Goal: Task Accomplishment & Management: Use online tool/utility

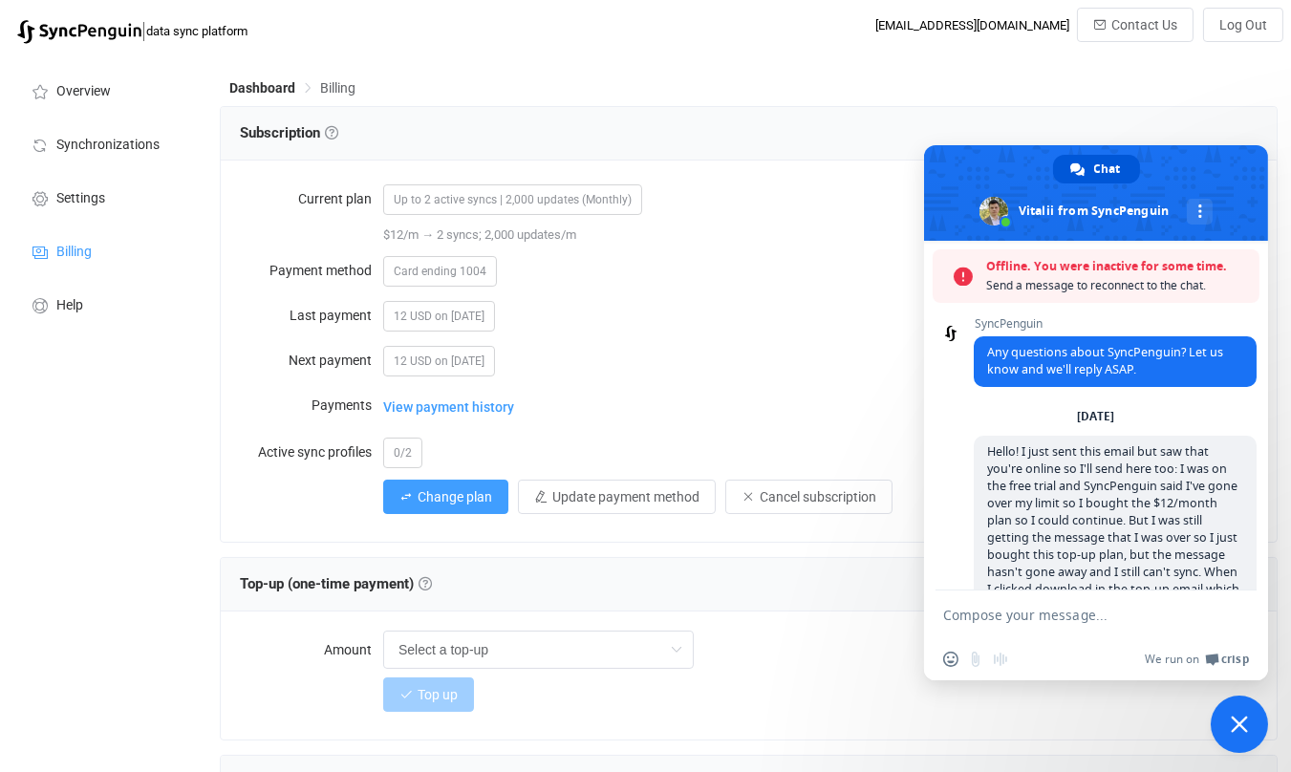
scroll to position [1446, 0]
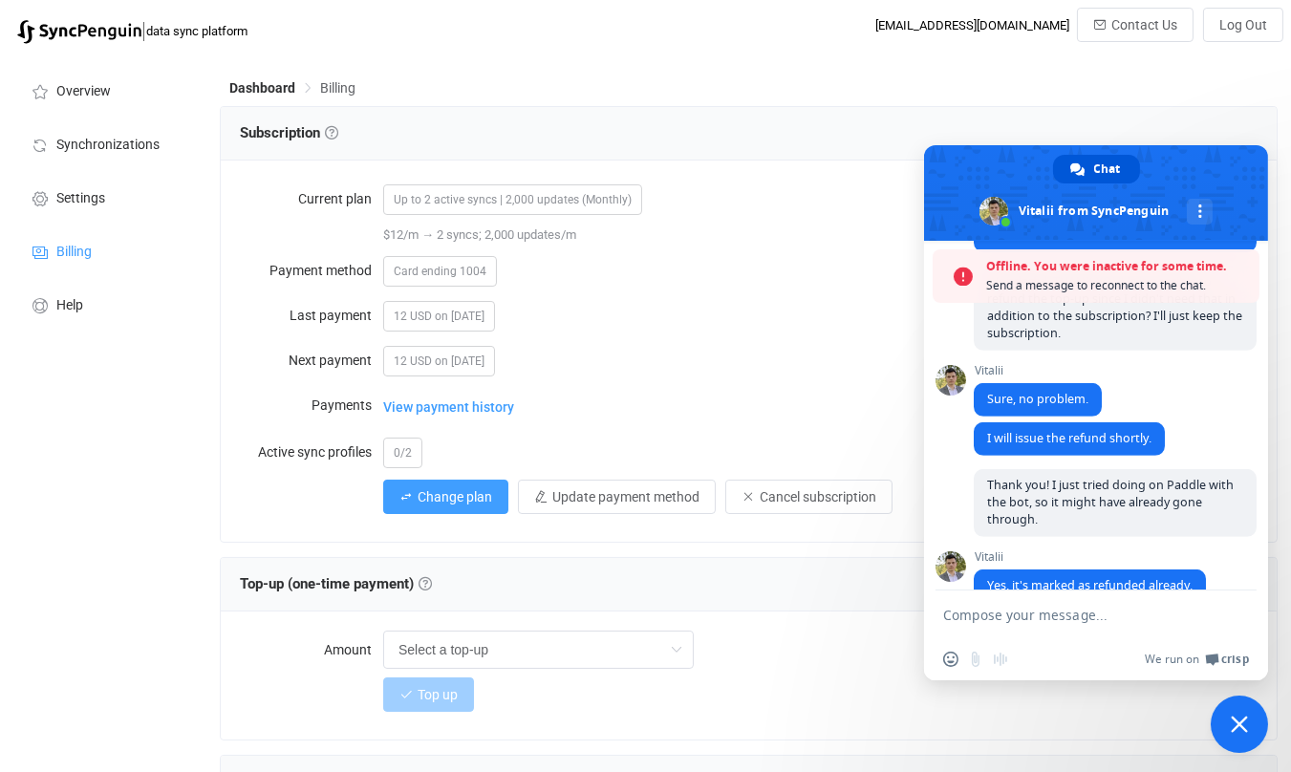
click at [1245, 725] on span "Close chat" at bounding box center [1239, 724] width 17 height 17
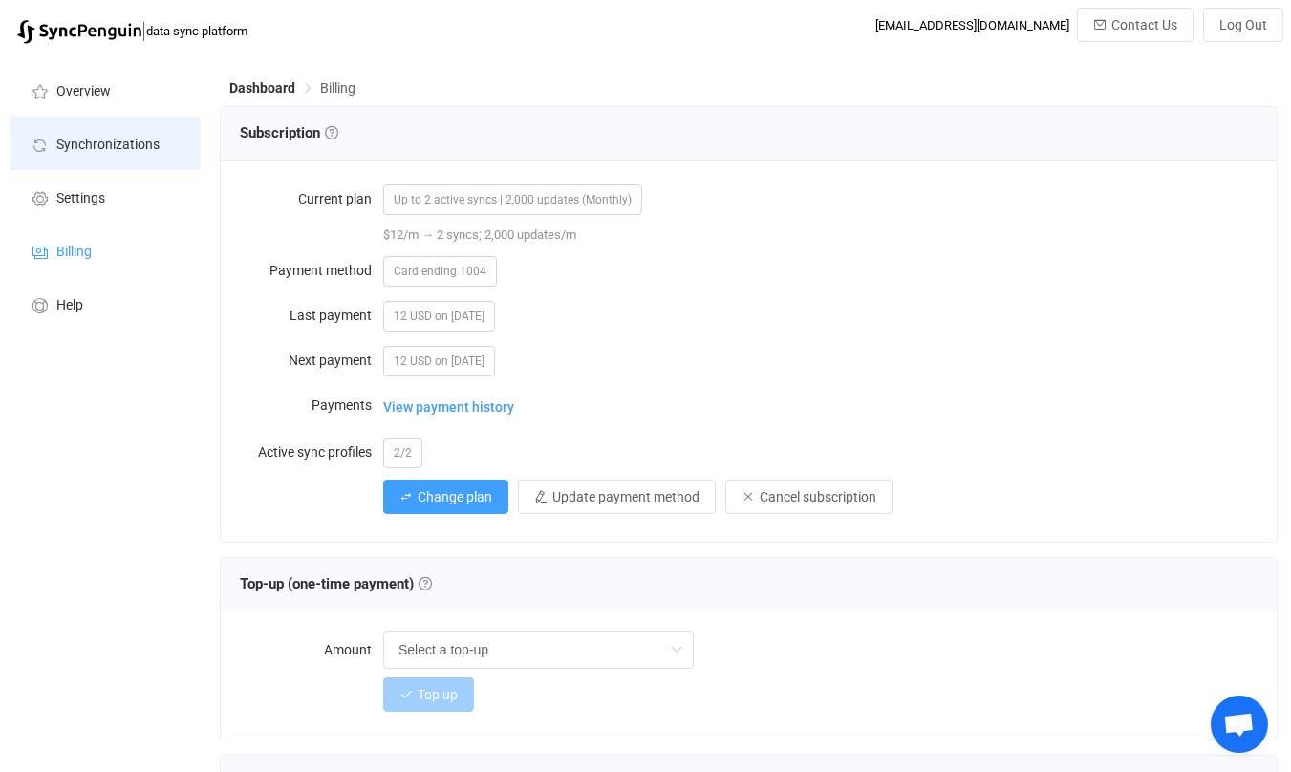
click at [97, 145] on span "Synchronizations" at bounding box center [107, 145] width 103 height 15
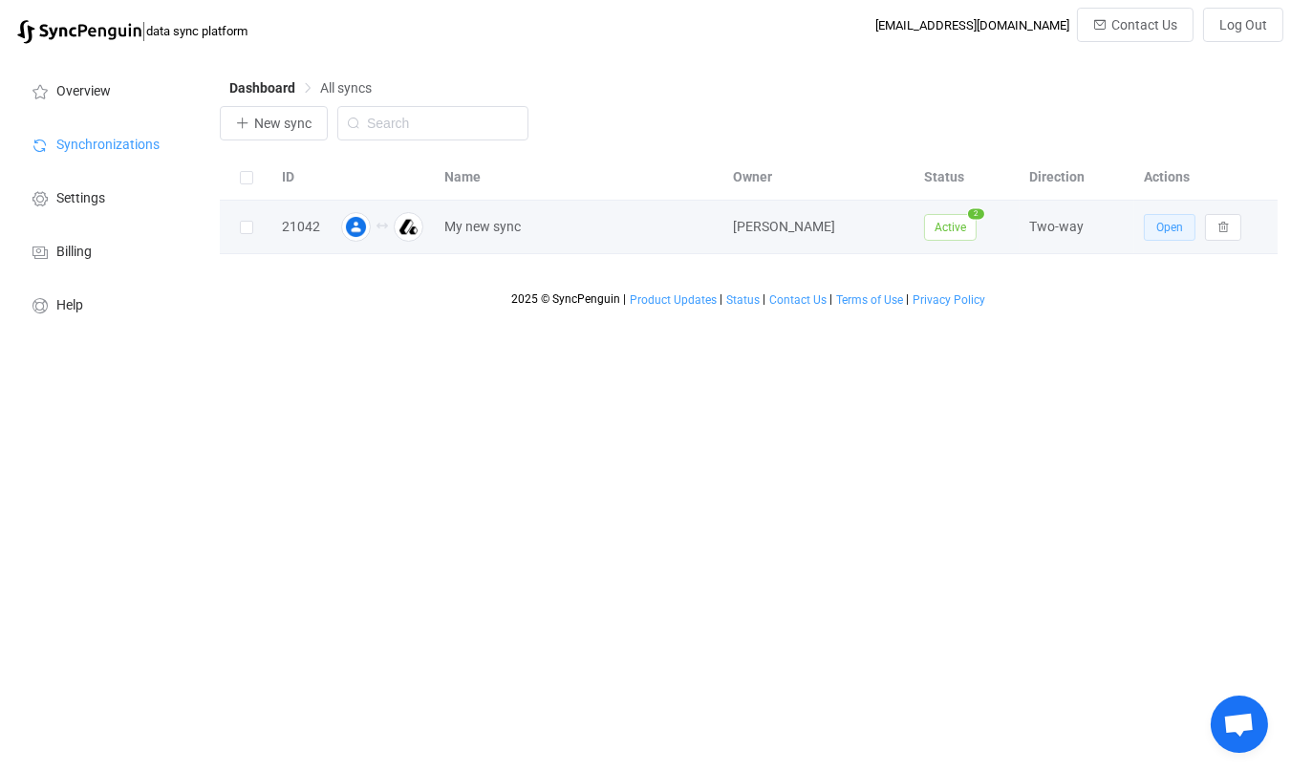
click at [1167, 235] on button "Open" at bounding box center [1170, 227] width 52 height 27
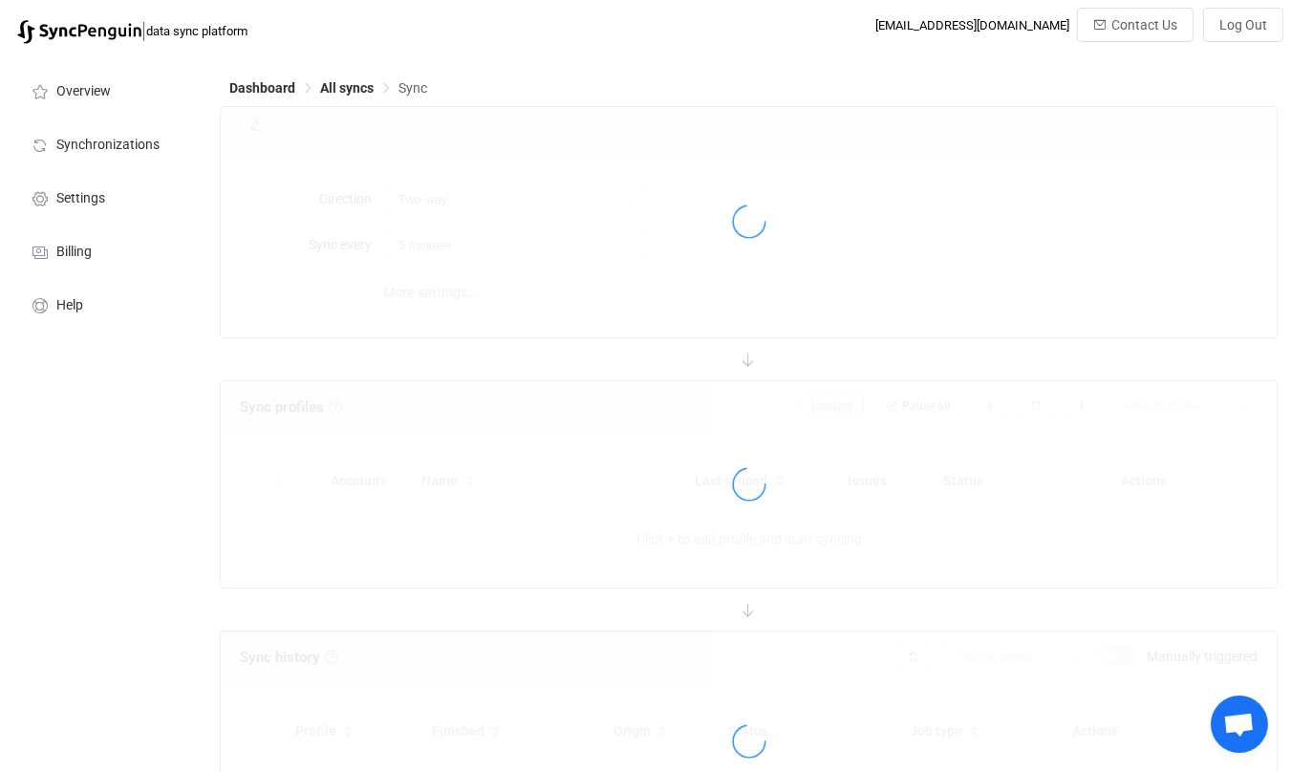
type input "15 minutes"
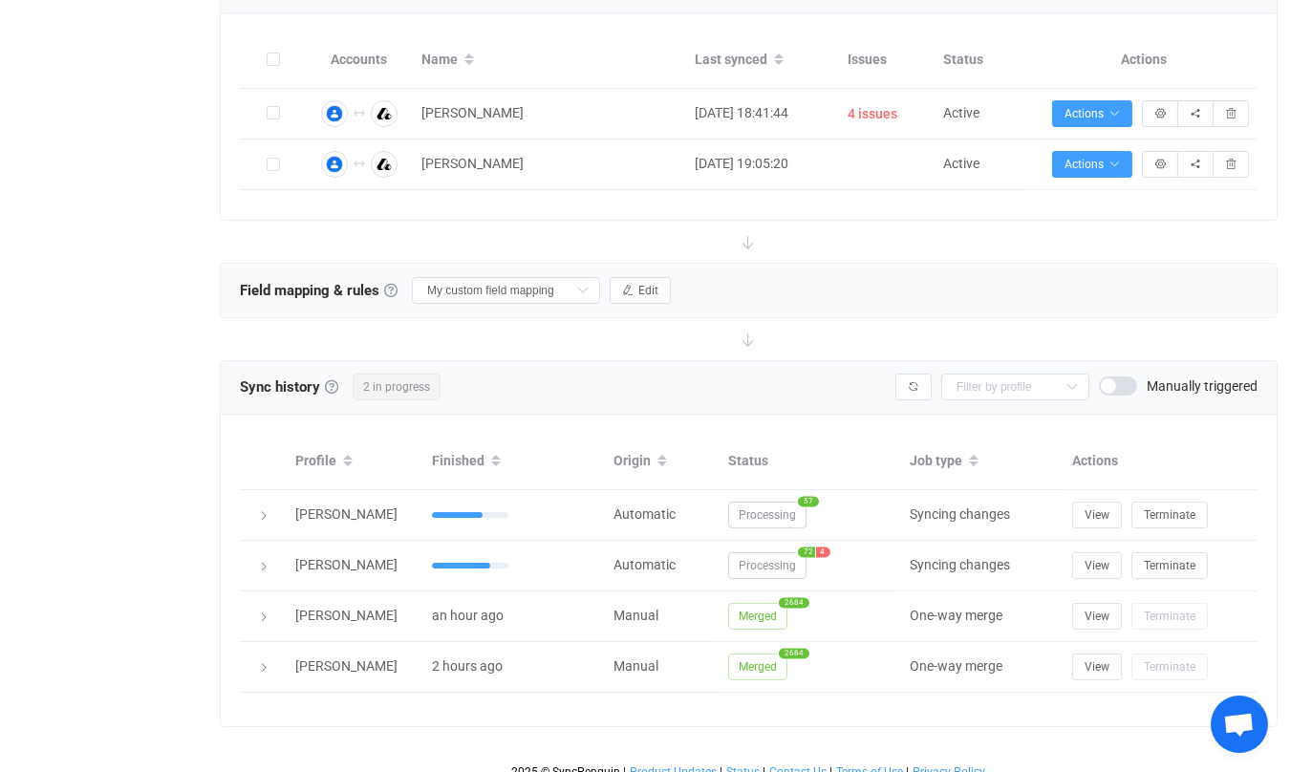
scroll to position [430, 0]
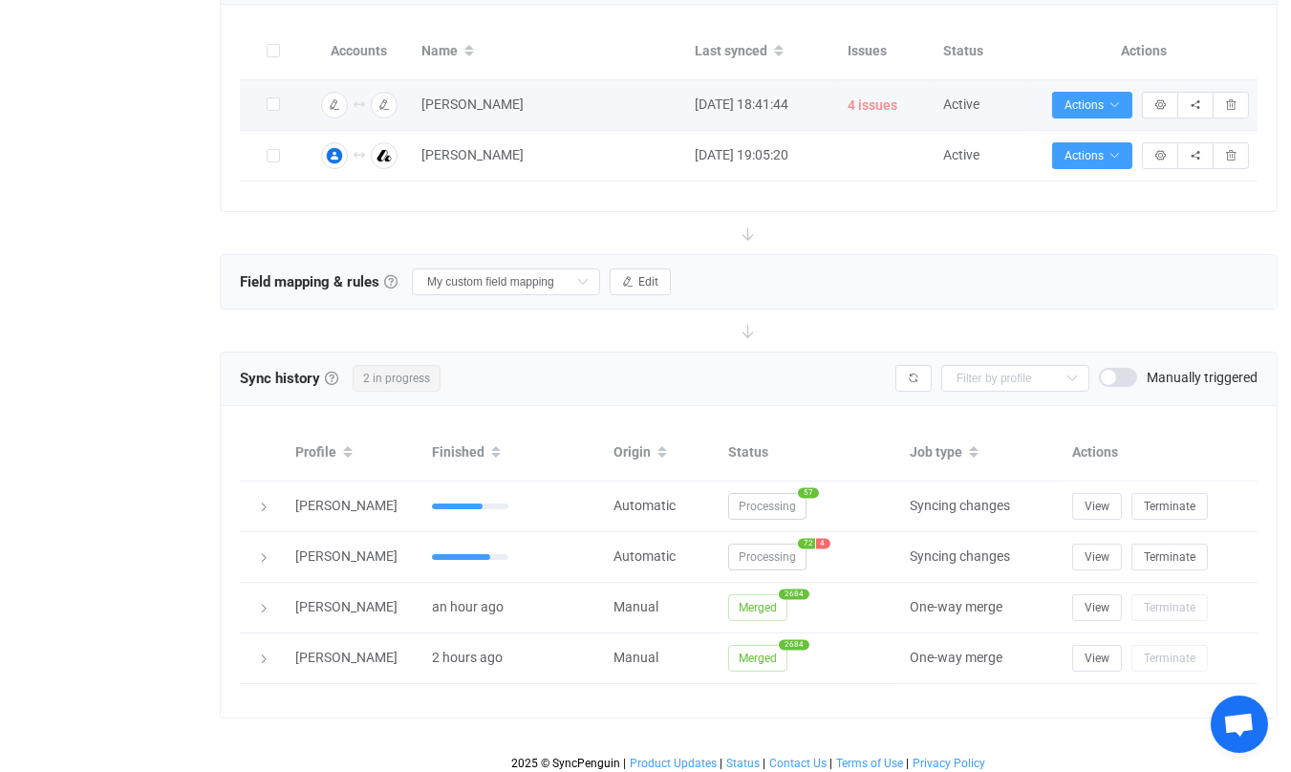
click at [865, 100] on span "4 issues" at bounding box center [873, 106] width 50 height 22
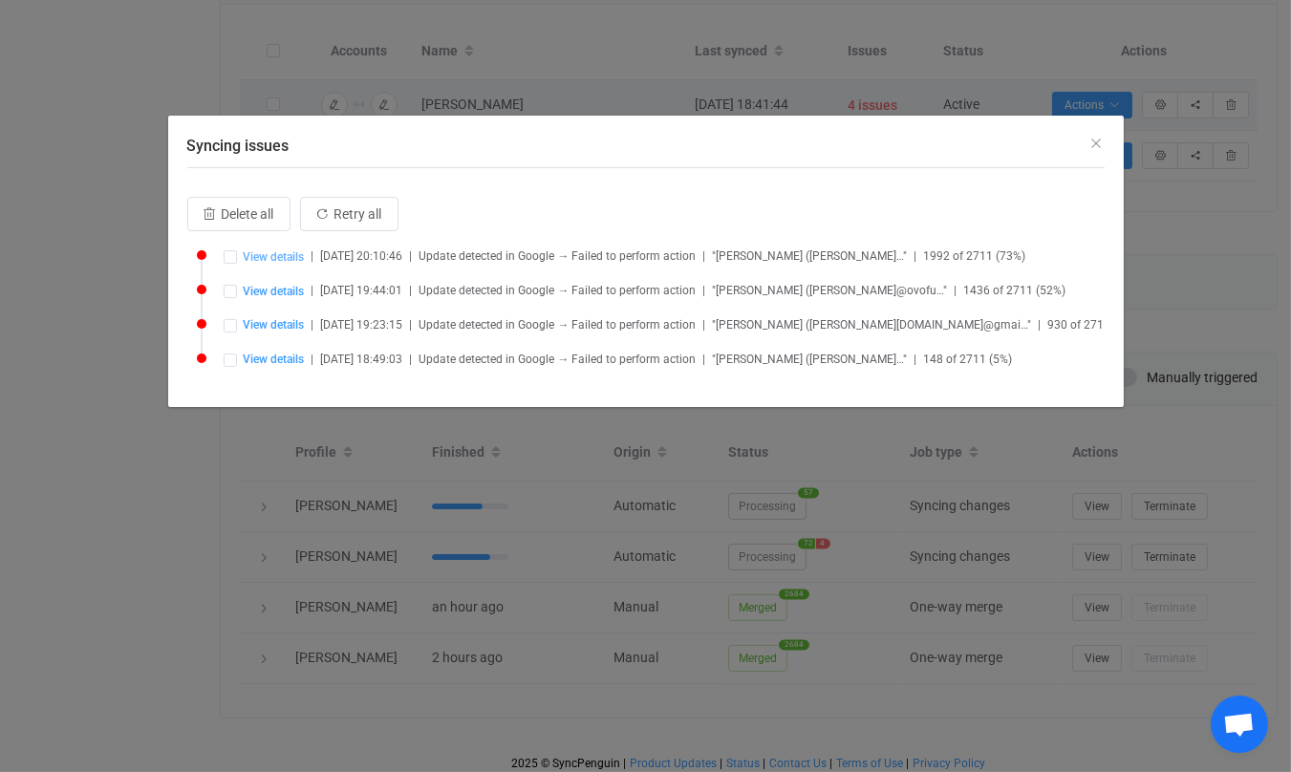
click at [287, 254] on span "View details" at bounding box center [274, 256] width 61 height 13
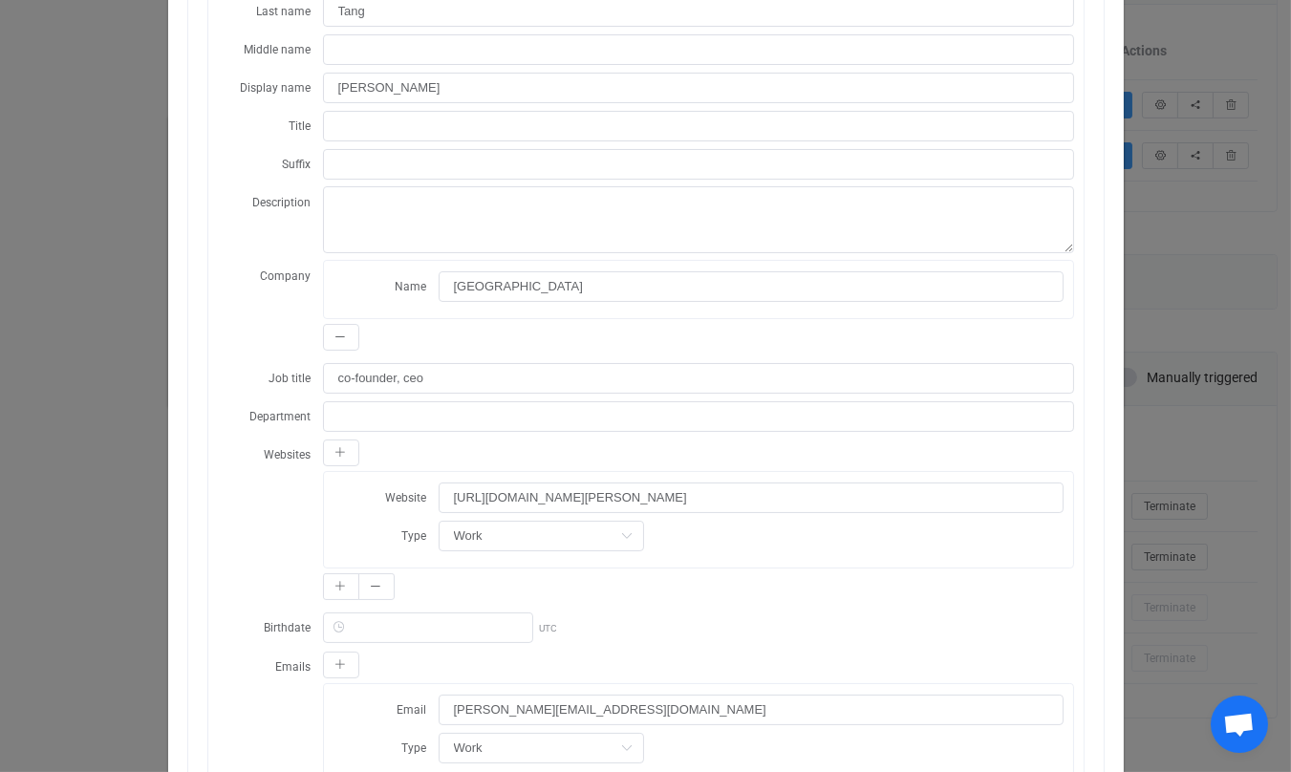
scroll to position [680, 0]
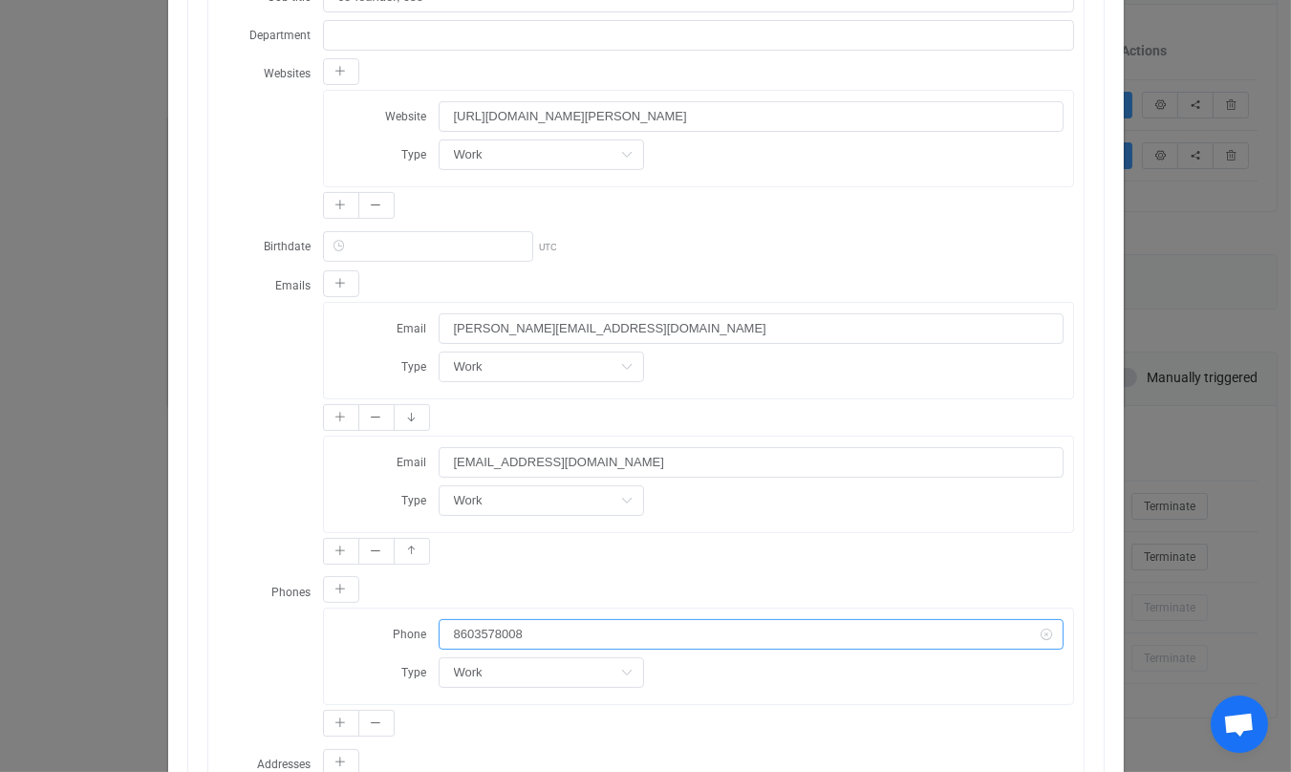
click at [450, 619] on input "8603578008" at bounding box center [751, 634] width 625 height 31
click at [473, 619] on input "8603578008" at bounding box center [751, 634] width 625 height 31
click at [452, 619] on input "8603578008" at bounding box center [751, 634] width 625 height 31
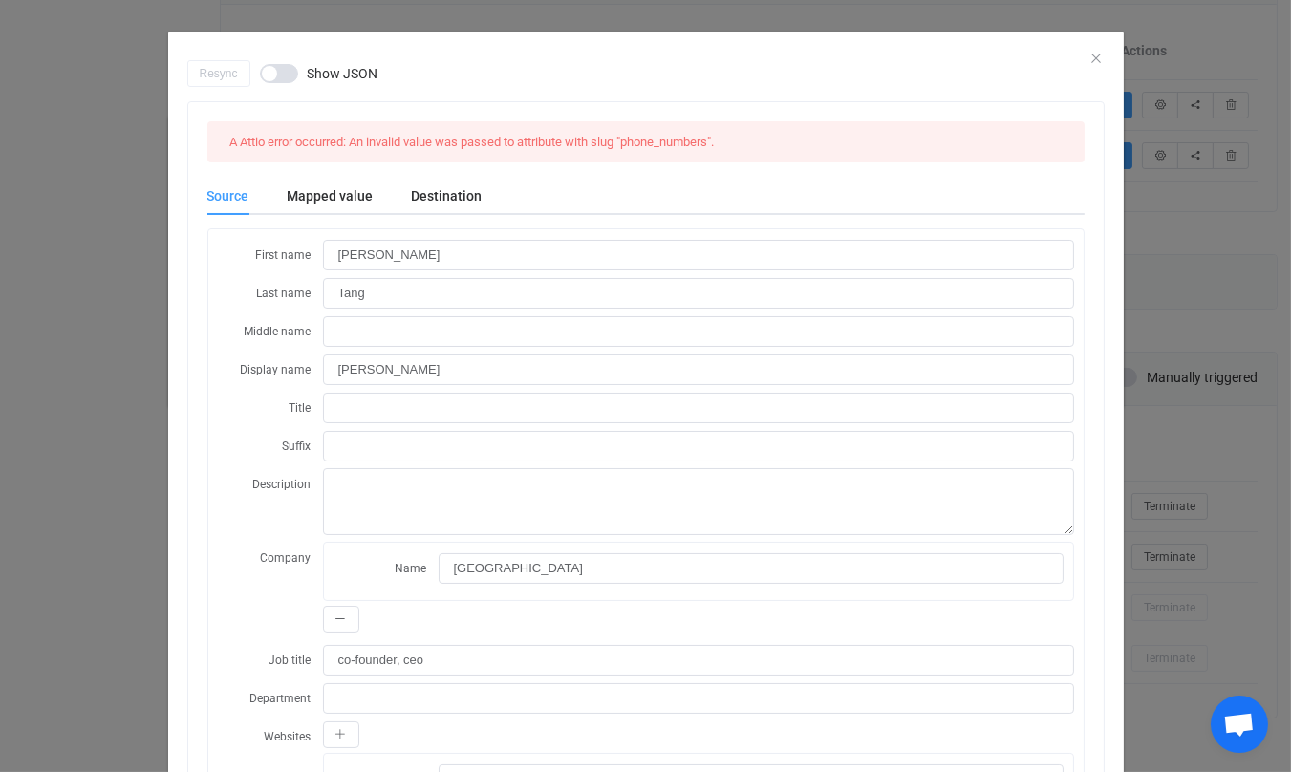
scroll to position [0, 0]
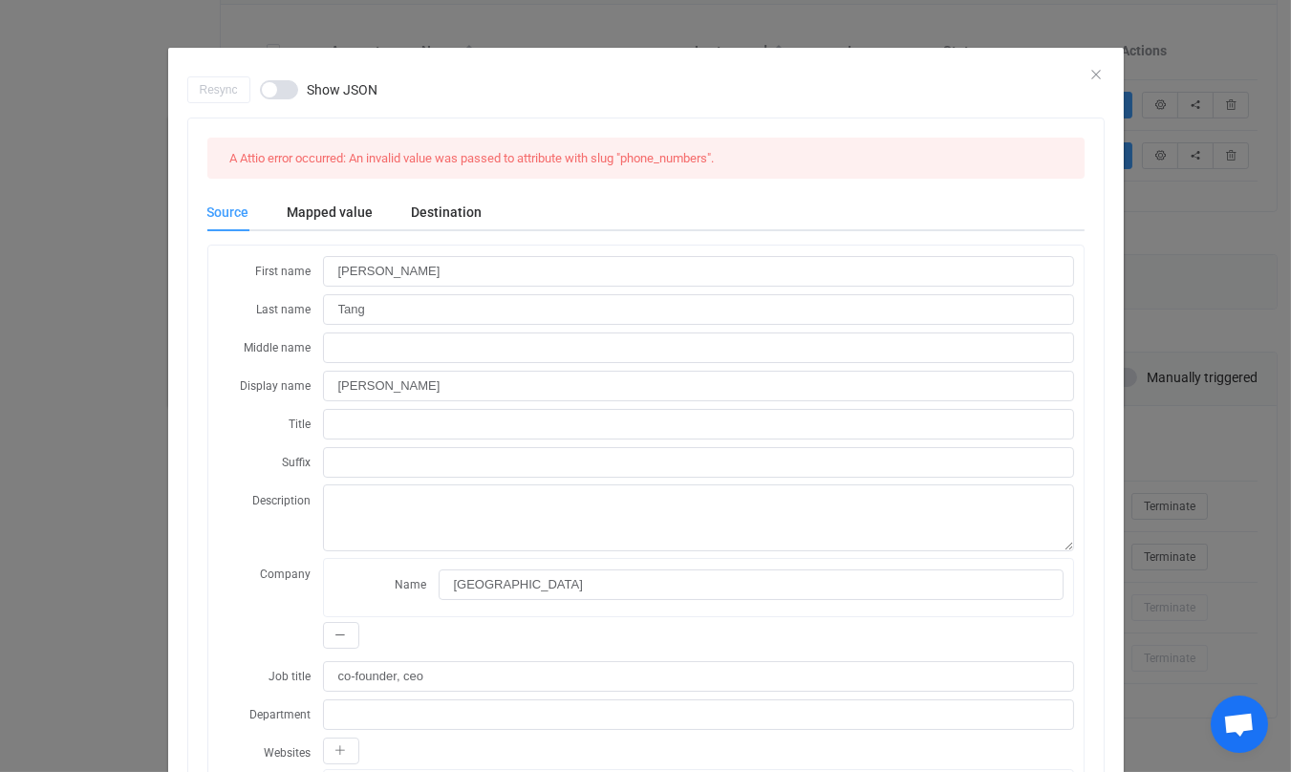
type input "+18603578008"
click at [304, 212] on div "Mapped value" at bounding box center [331, 212] width 124 height 38
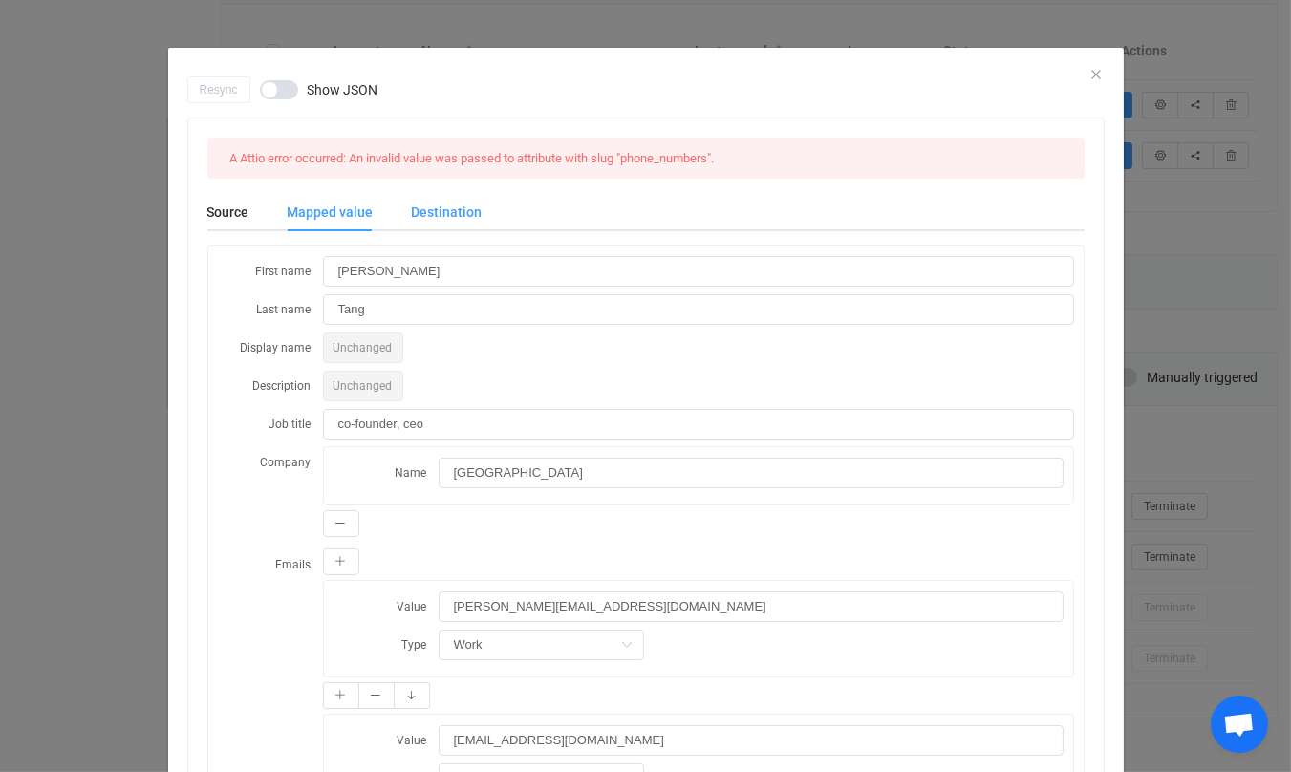
click at [441, 216] on div "Destination" at bounding box center [438, 212] width 90 height 38
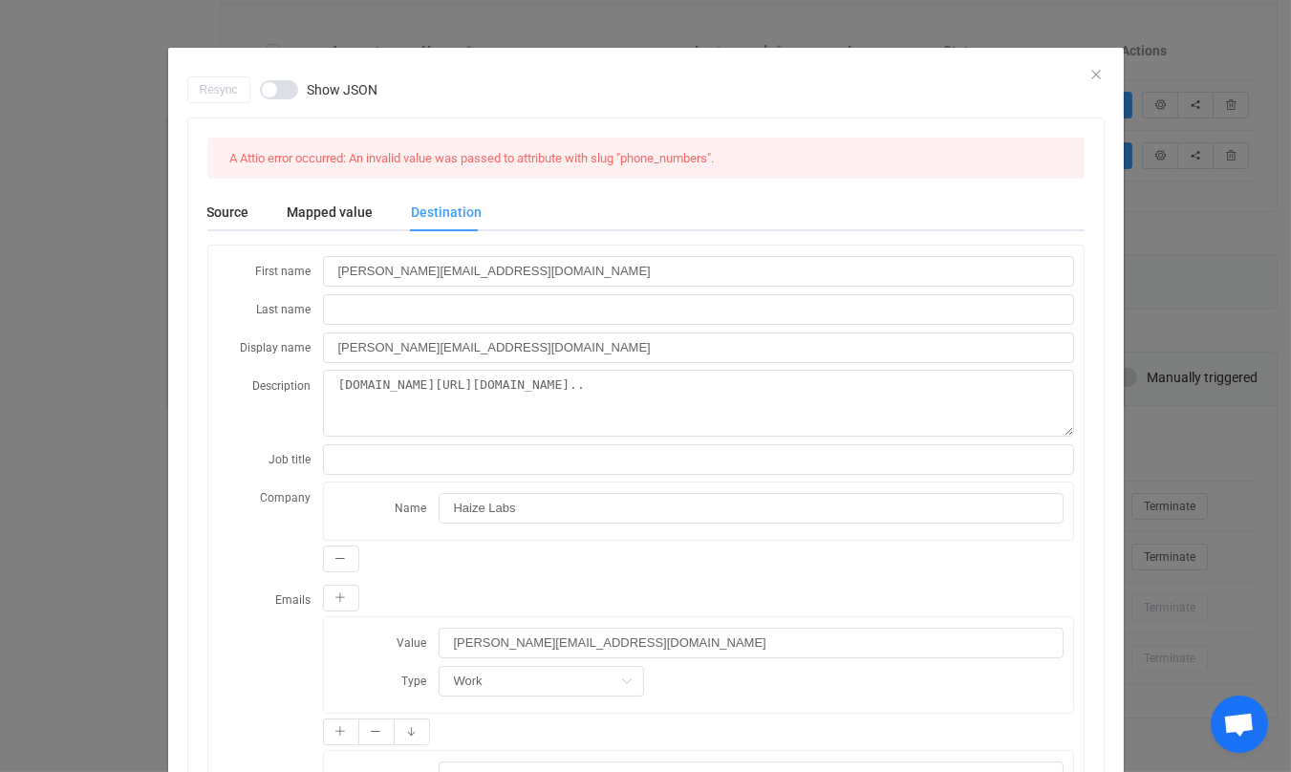
click at [1091, 77] on div "Resync Show JSON" at bounding box center [646, 89] width 918 height 27
click at [1094, 75] on icon "Close" at bounding box center [1097, 74] width 15 height 15
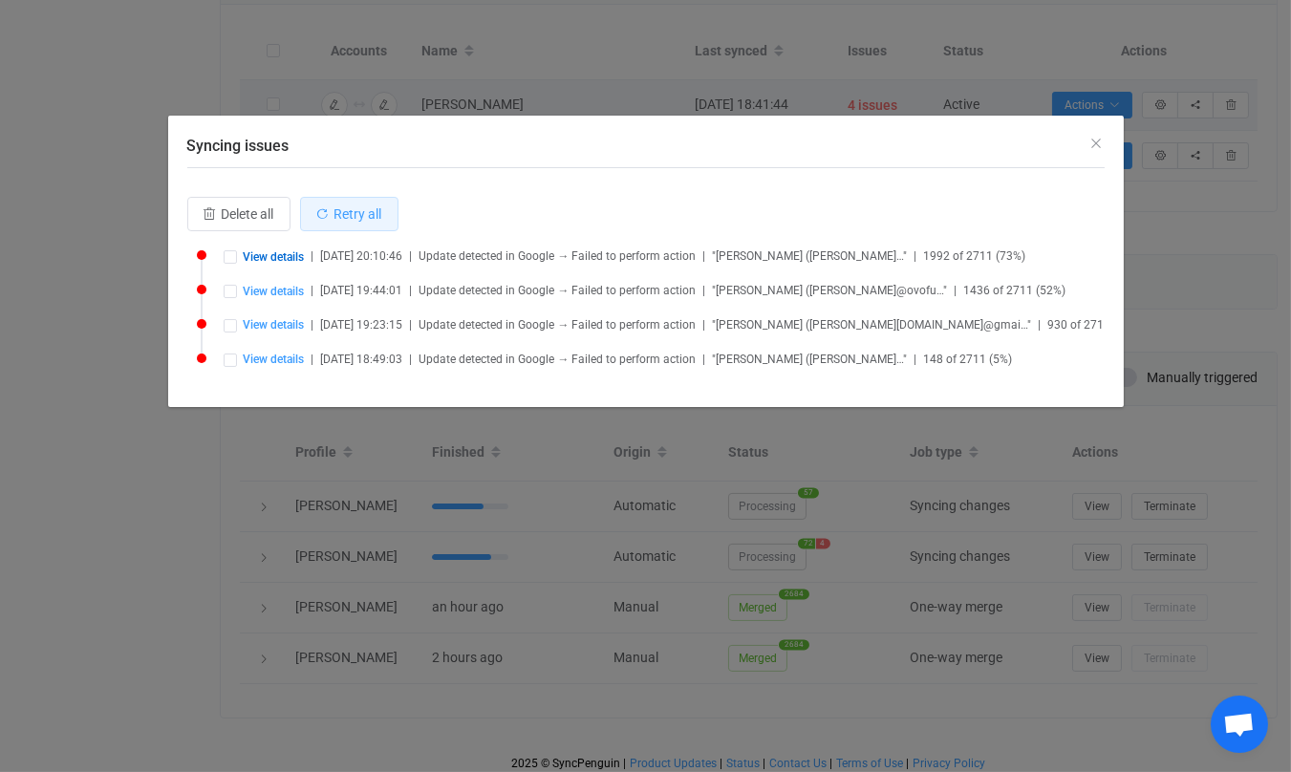
click at [347, 227] on button "Retry all" at bounding box center [349, 214] width 98 height 34
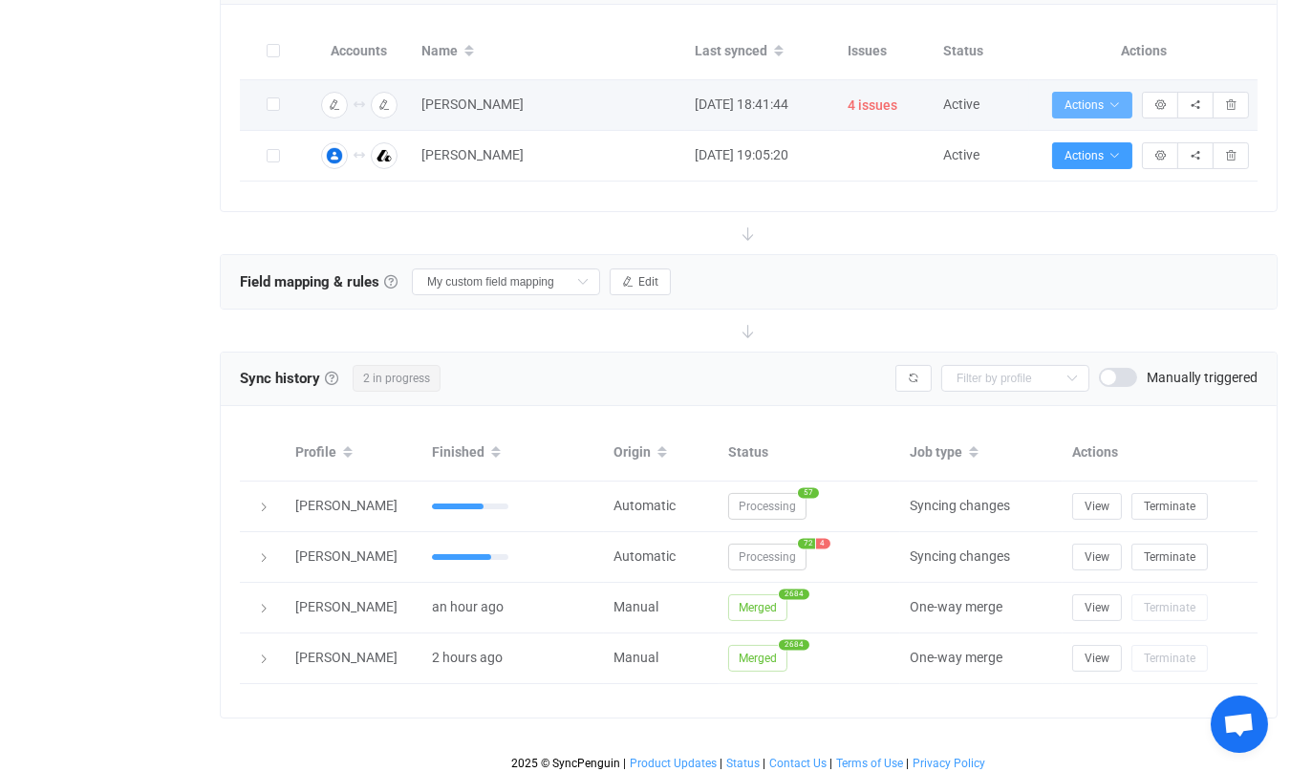
click at [1107, 98] on span "Actions" at bounding box center [1092, 104] width 55 height 13
click at [873, 99] on span "4 issues" at bounding box center [873, 106] width 50 height 22
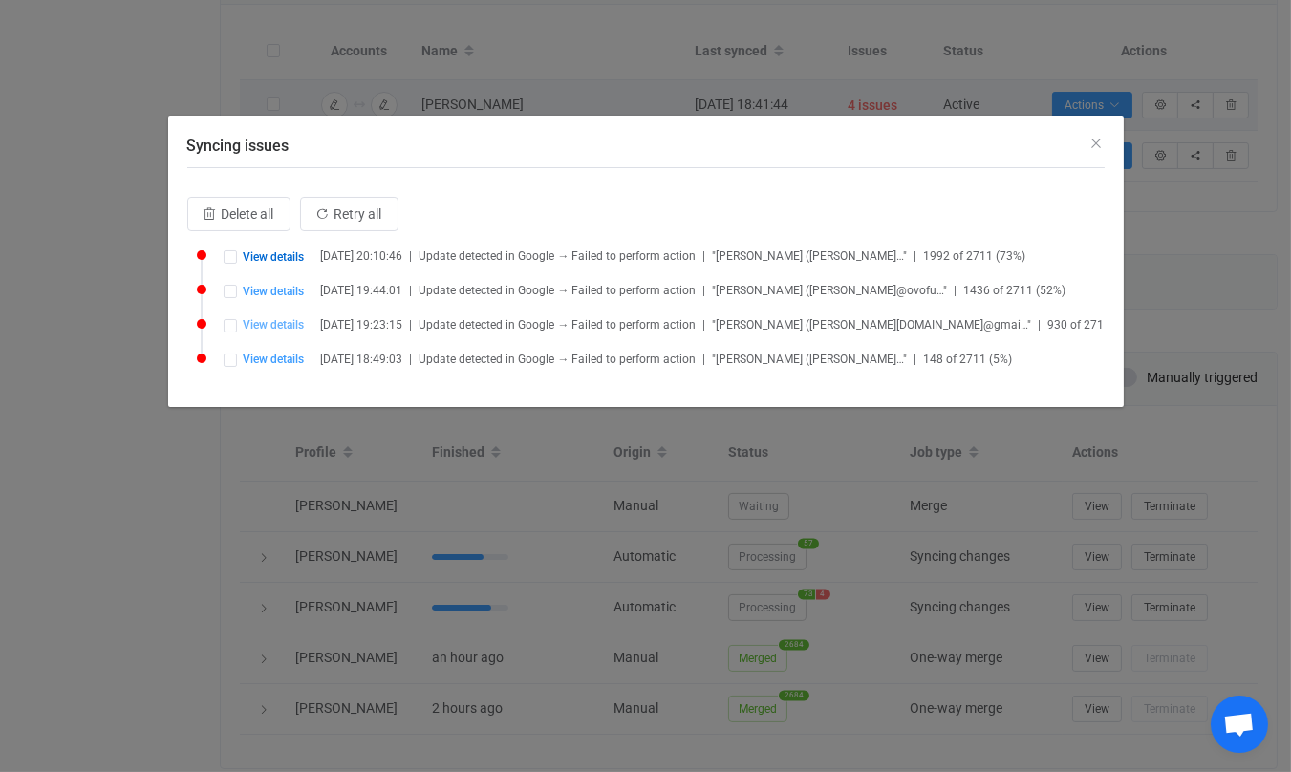
click at [292, 327] on span "View details" at bounding box center [274, 324] width 61 height 13
type input "Cindy"
type input "Bi"
type input "Cindy Bi"
type input "LinkedIn"
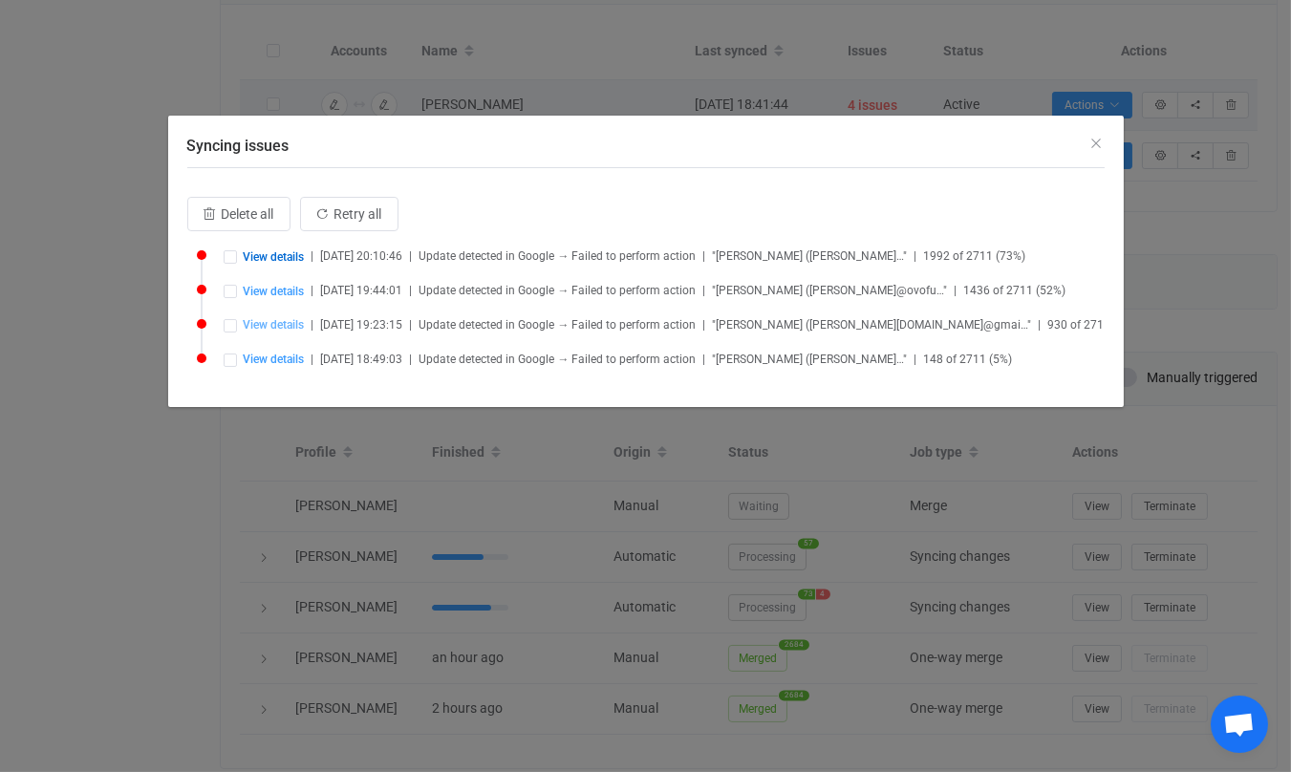
type input "General Partner"
type input "https://linkedin.com/in/cindybisv"
type input "cindy.x.bi@gmail.com"
type input "6504228008"
type input "California"
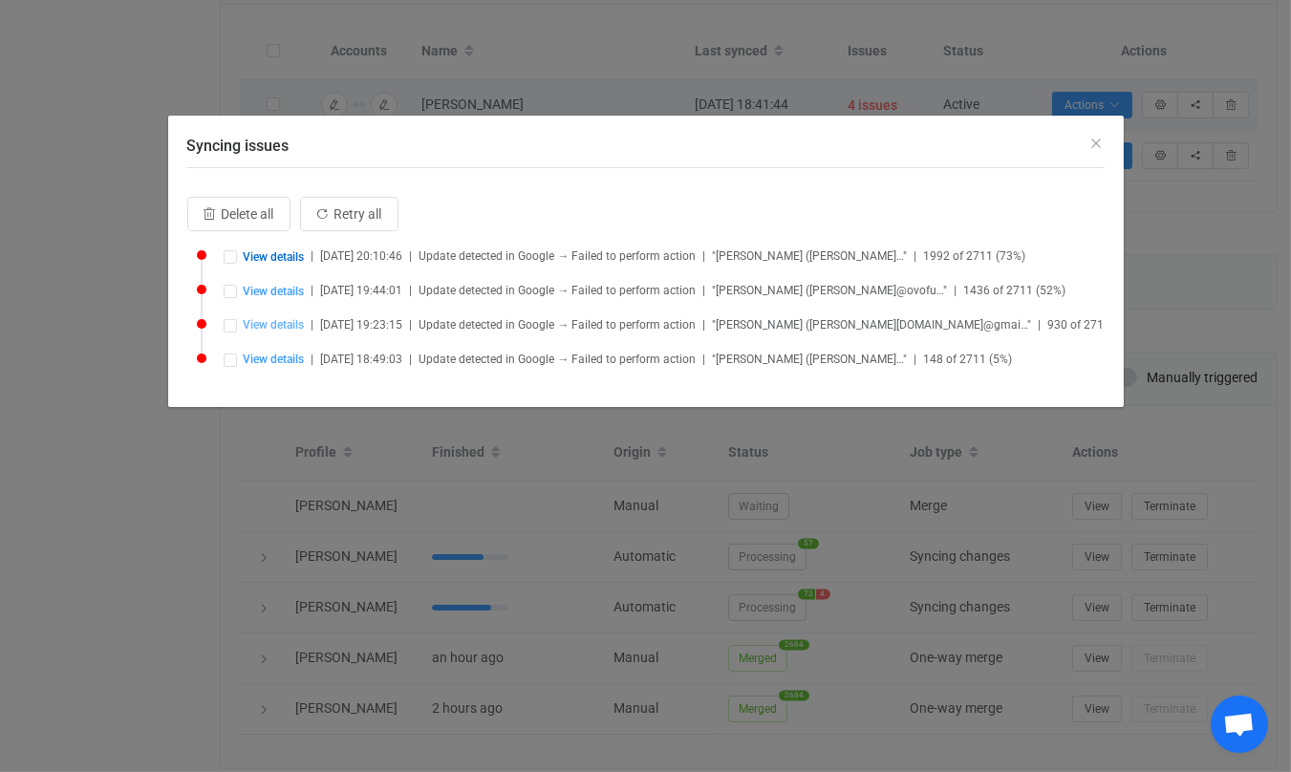
type input "Palo Alto"
type input "people/c4164234762382182067"
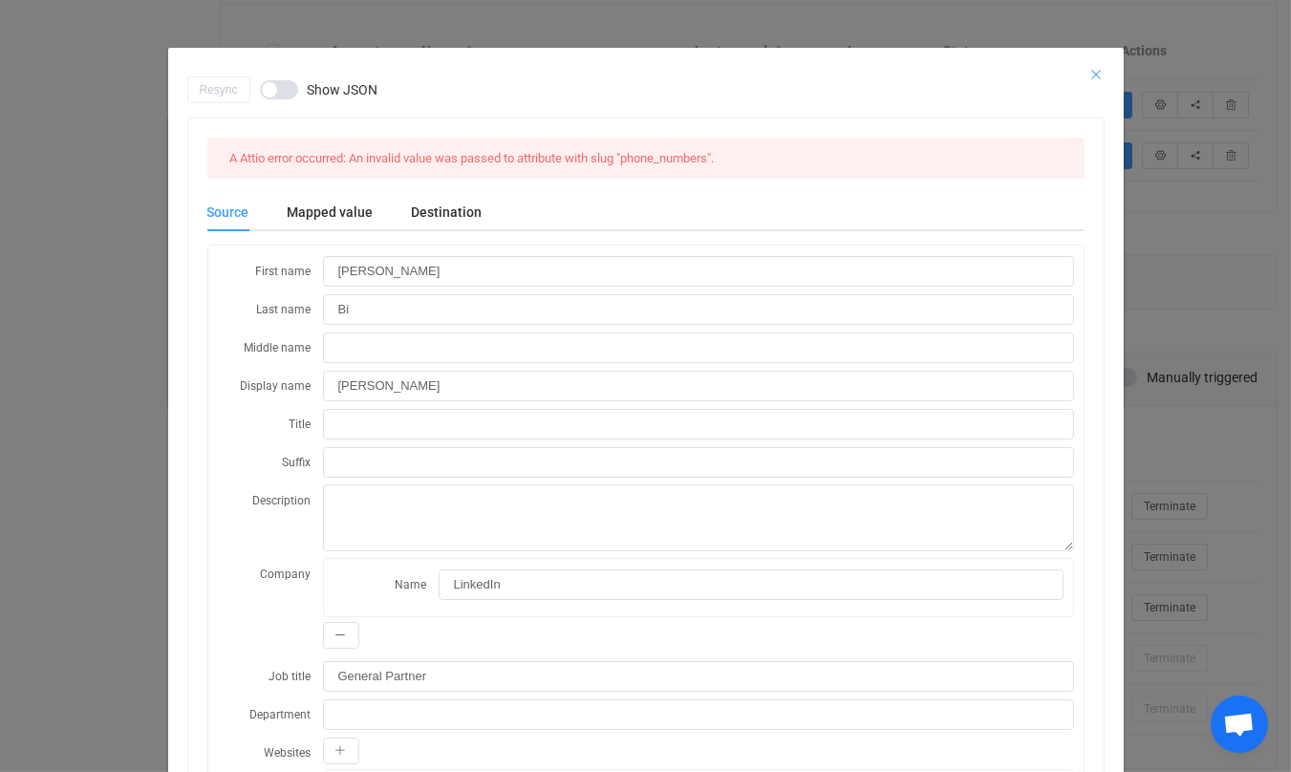
click at [1097, 71] on icon "Close" at bounding box center [1097, 74] width 15 height 15
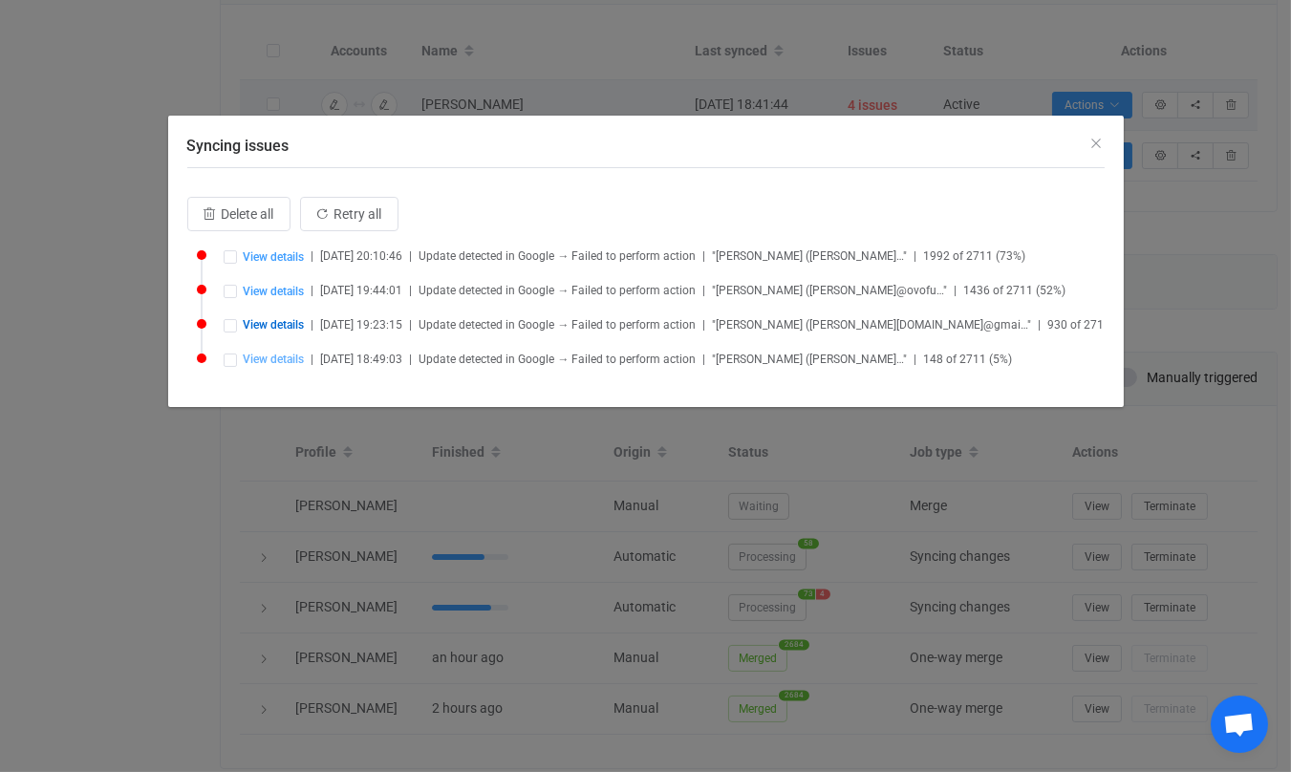
click at [265, 353] on span "View details" at bounding box center [274, 359] width 61 height 13
type input "Jeffrey"
type input "Davis"
type input "Jeffrey Davis"
type input "OVO Fund"
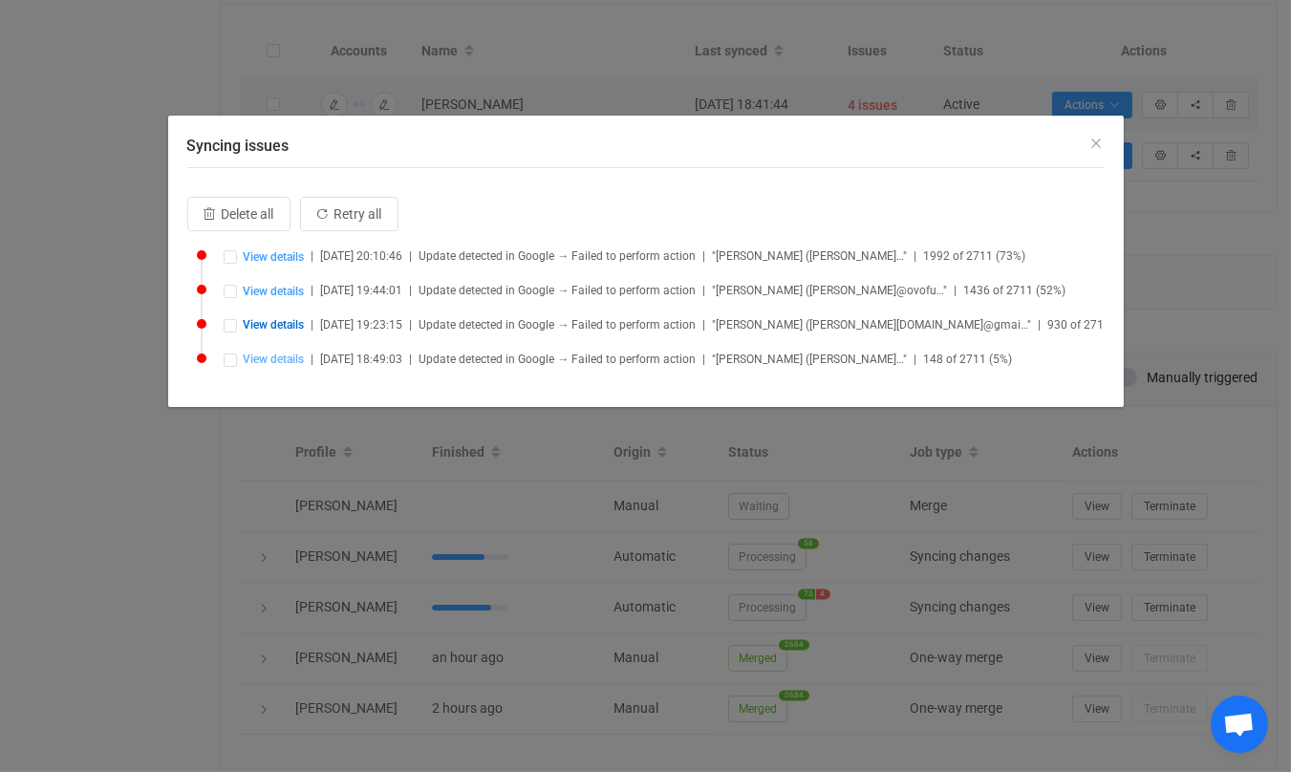
type input "jeff@ovofund.com"
type input "1-415-694-2526"
type input "San Francisco"
type input "people/c1495916912348703800"
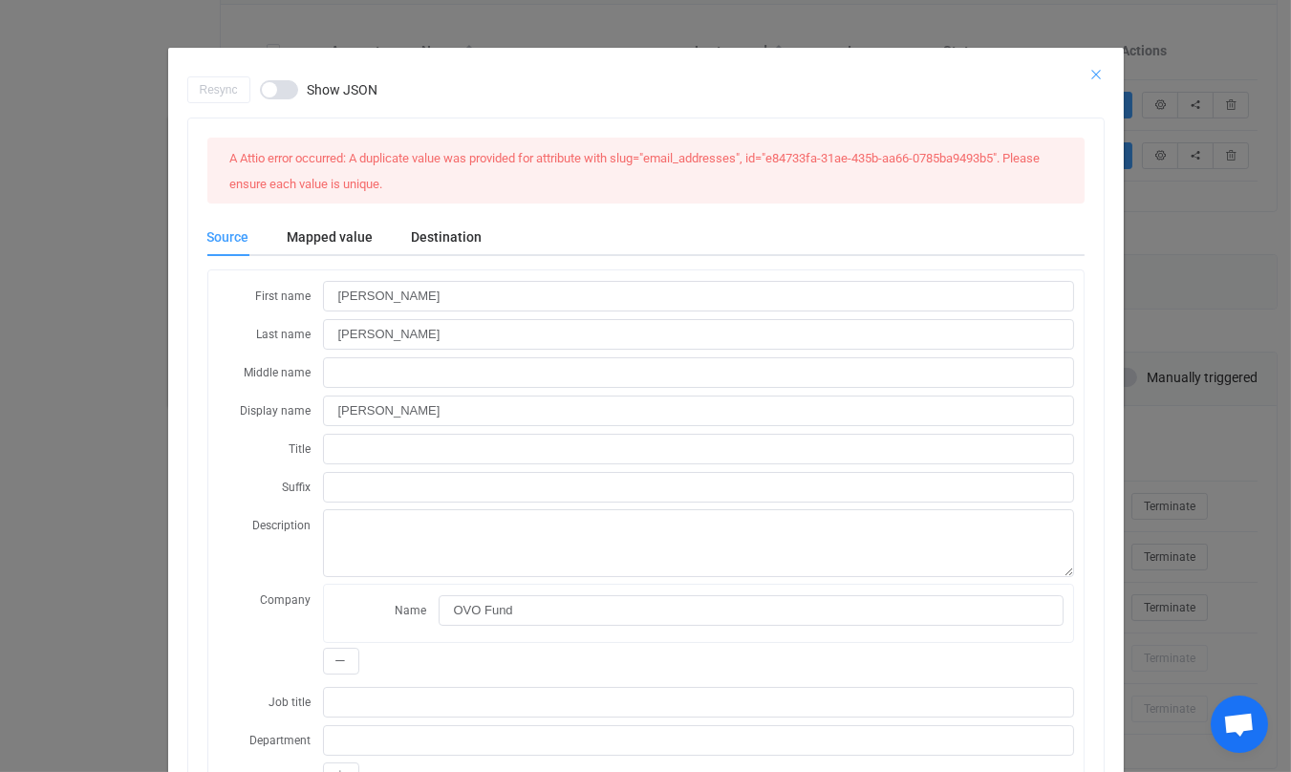
click at [1098, 76] on icon "Close" at bounding box center [1097, 74] width 15 height 15
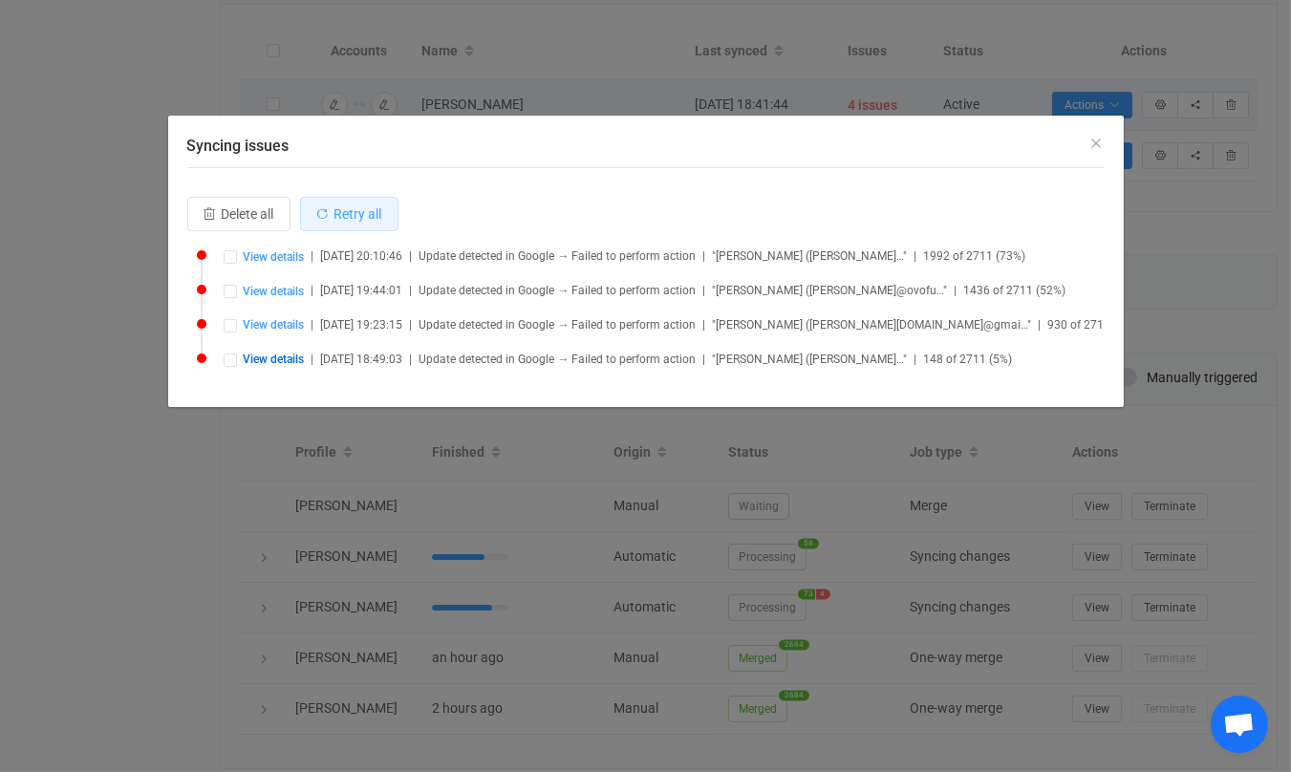
click at [336, 212] on span "Retry all" at bounding box center [359, 213] width 48 height 15
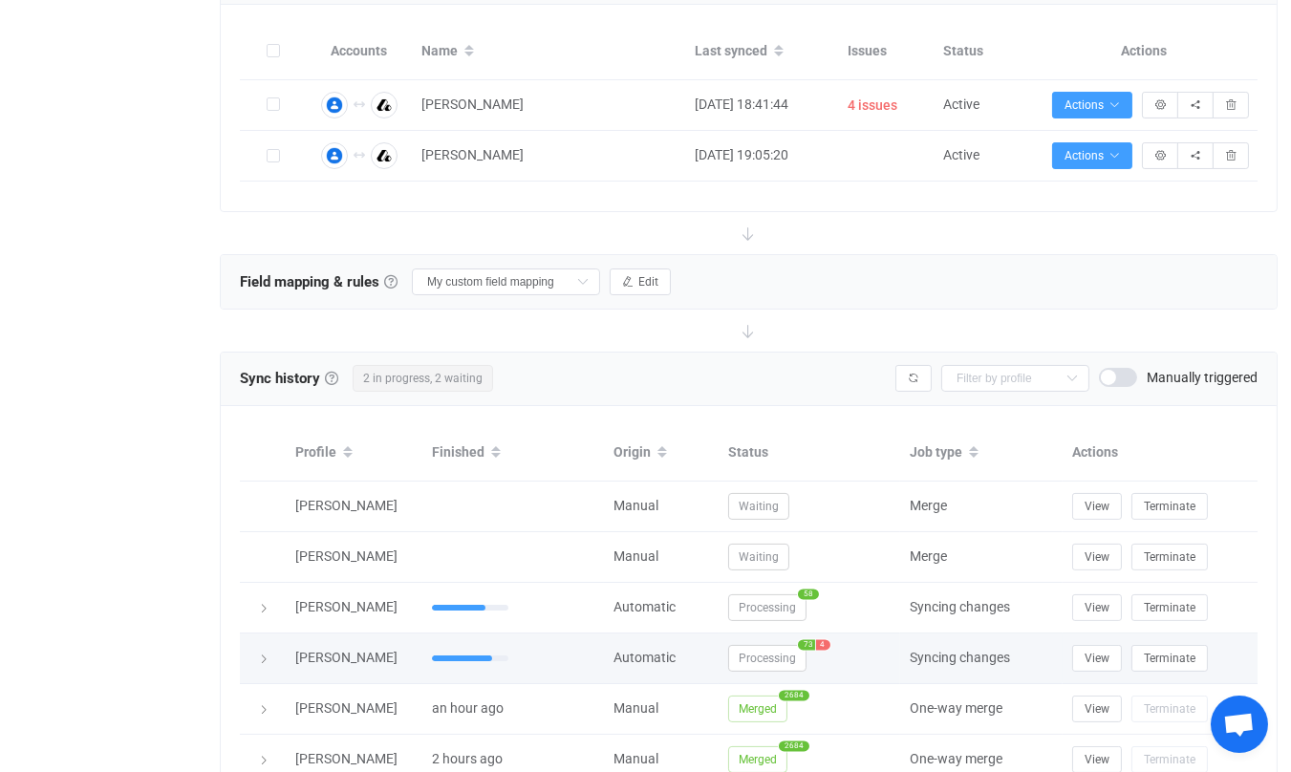
click at [264, 654] on icon at bounding box center [263, 659] width 11 height 11
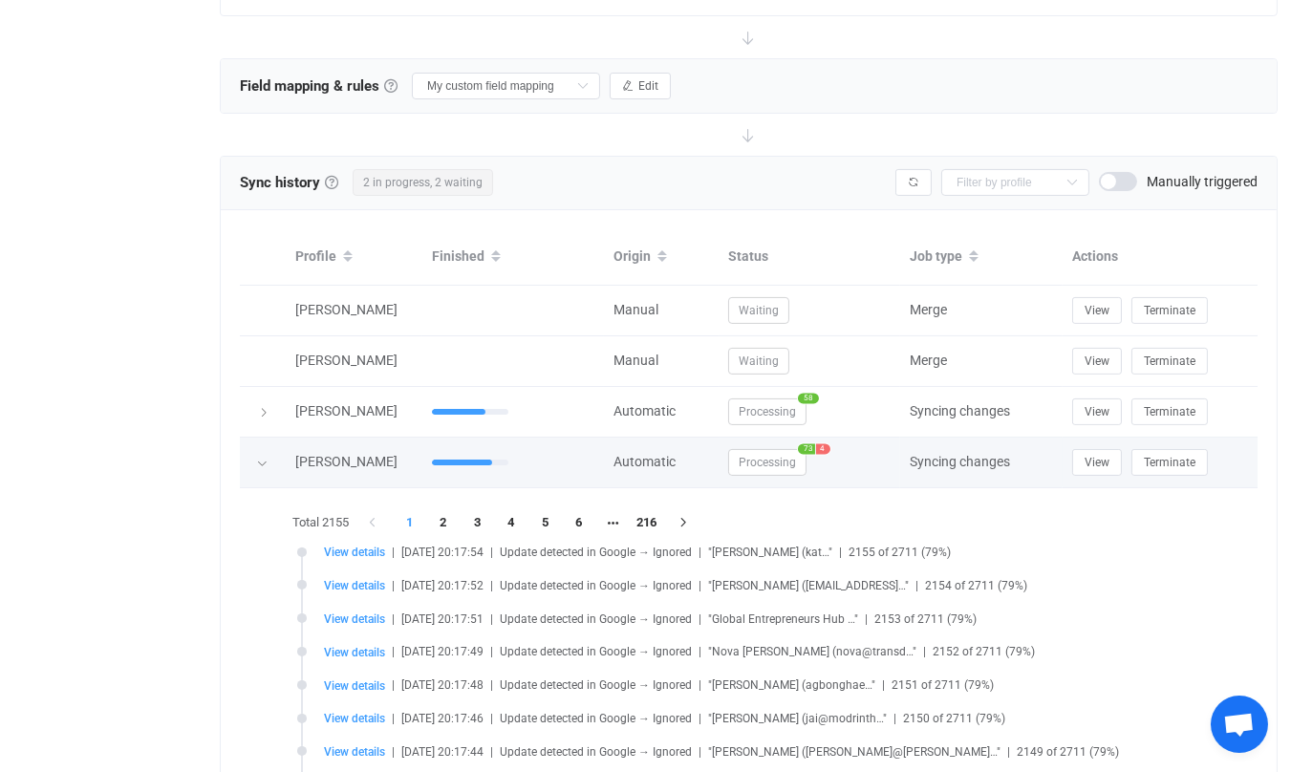
scroll to position [627, 0]
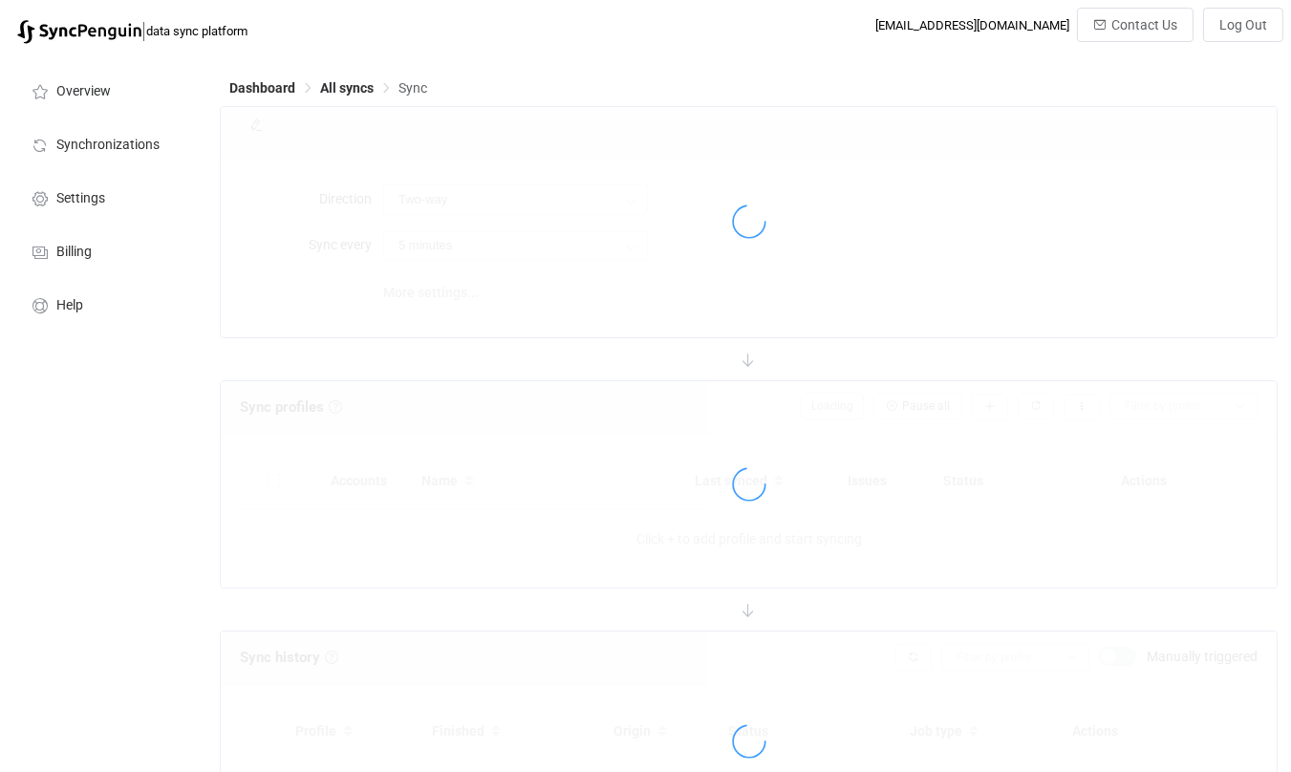
type input "15 minutes"
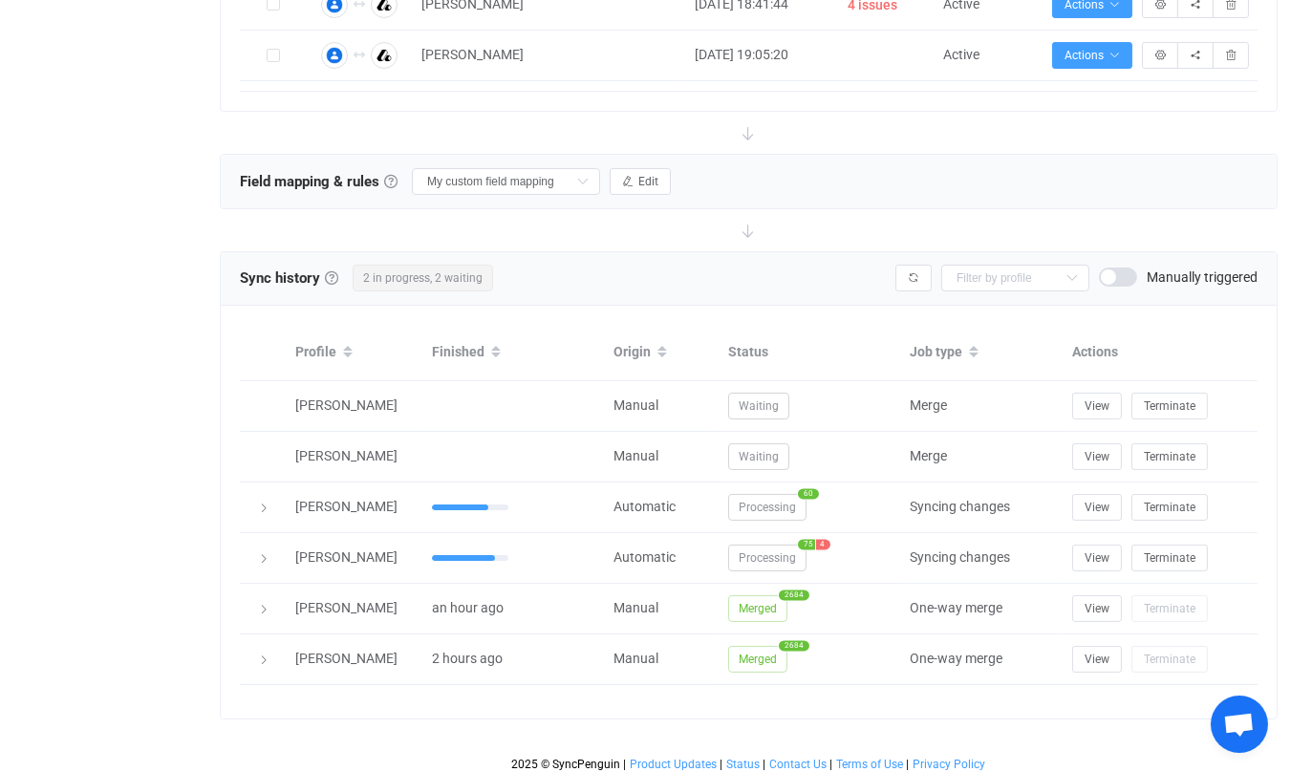
scroll to position [1365, 0]
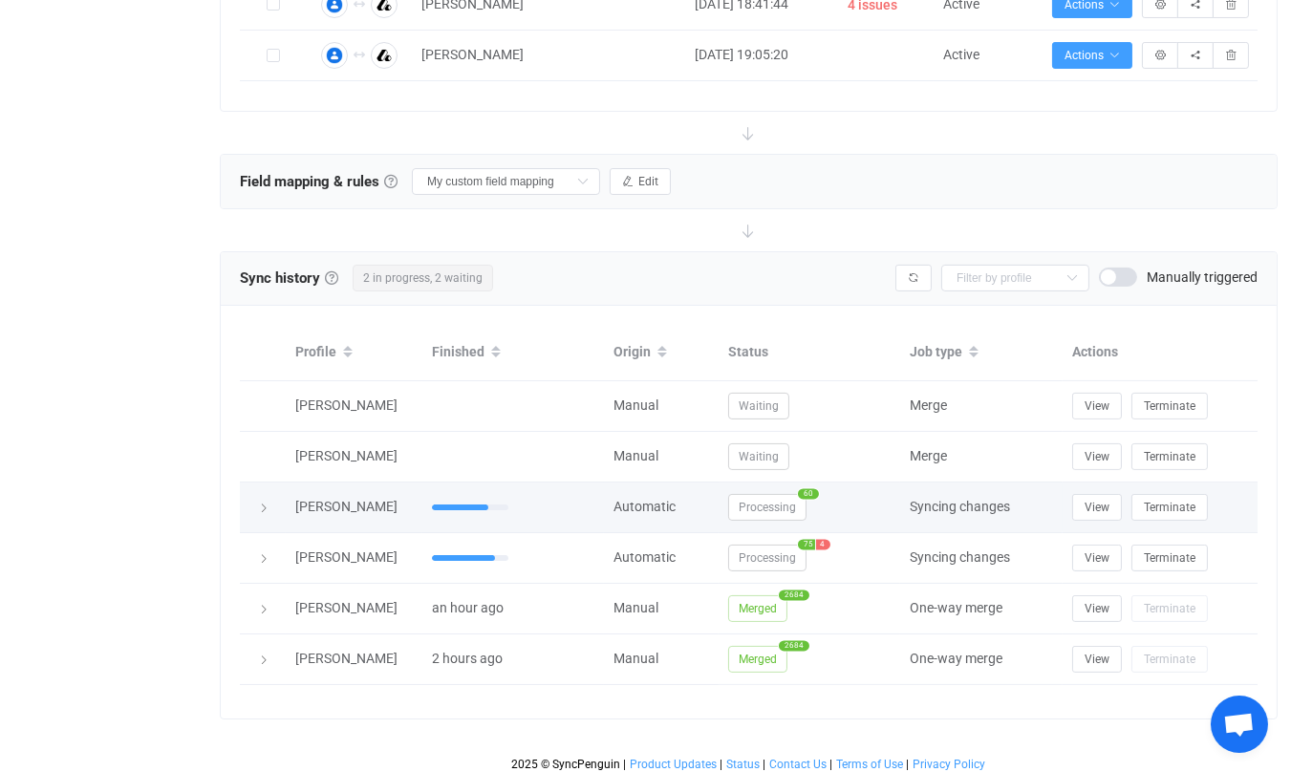
click at [264, 503] on icon at bounding box center [263, 508] width 11 height 11
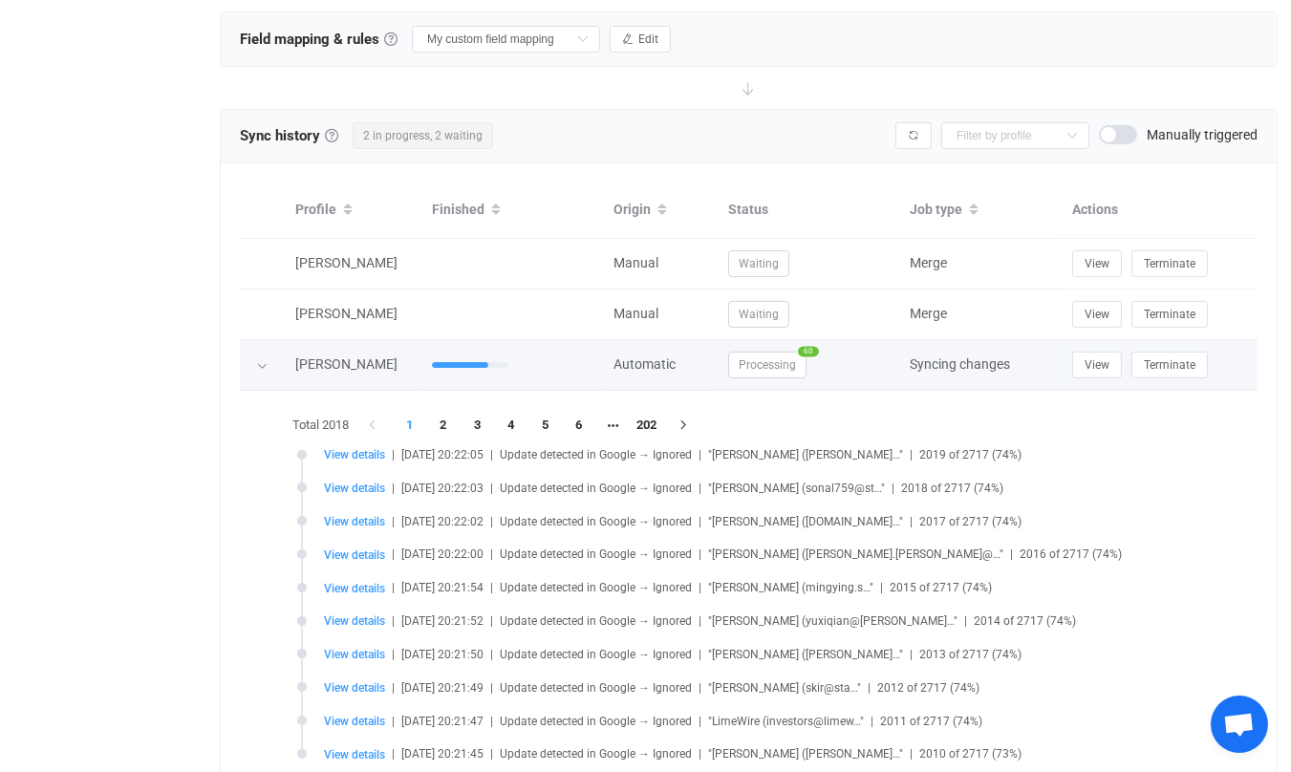
scroll to position [676, 0]
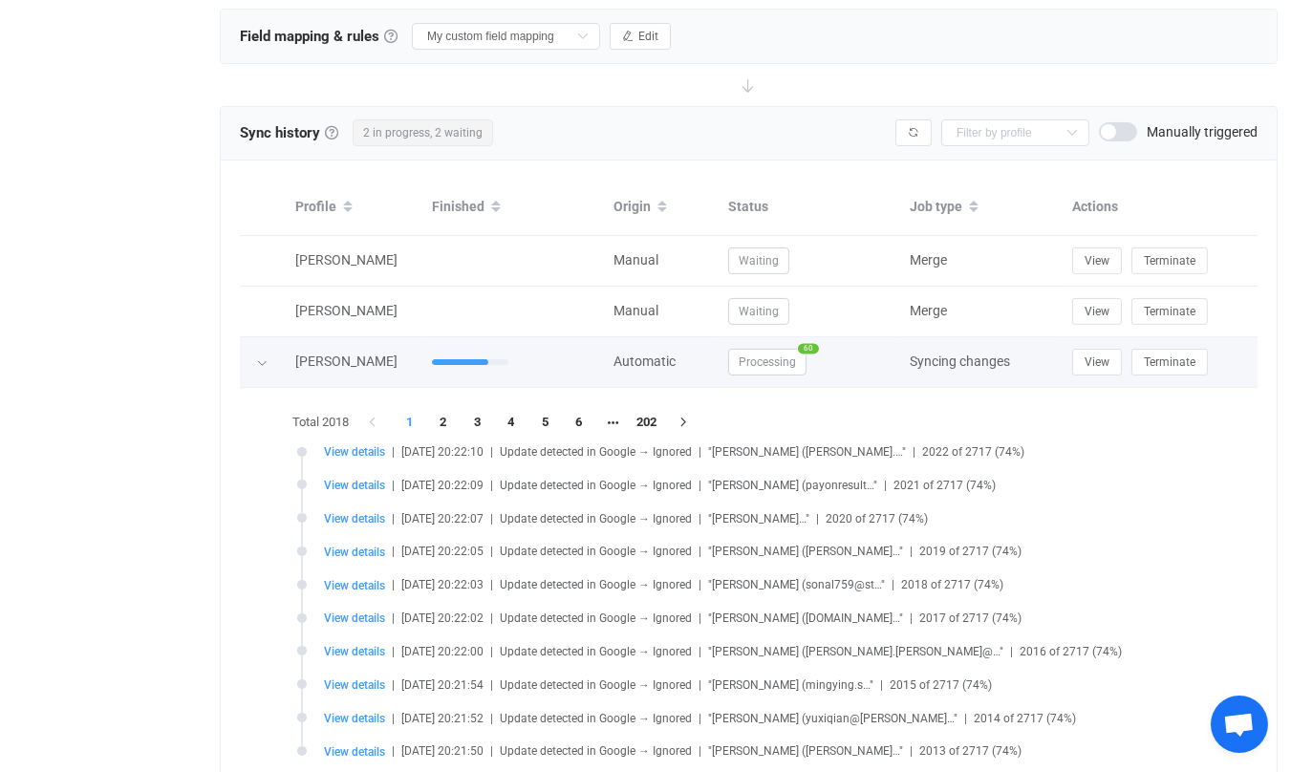
click at [257, 349] on div at bounding box center [262, 362] width 19 height 27
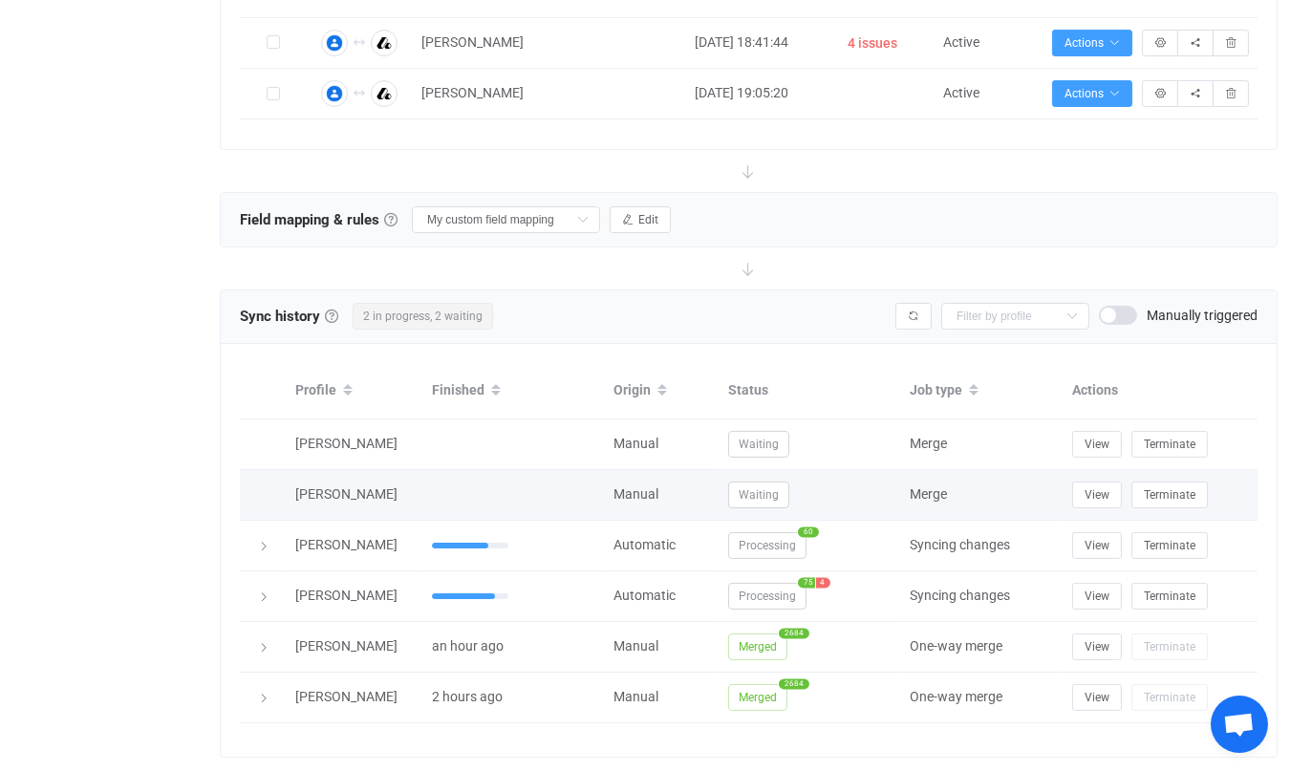
scroll to position [531, 0]
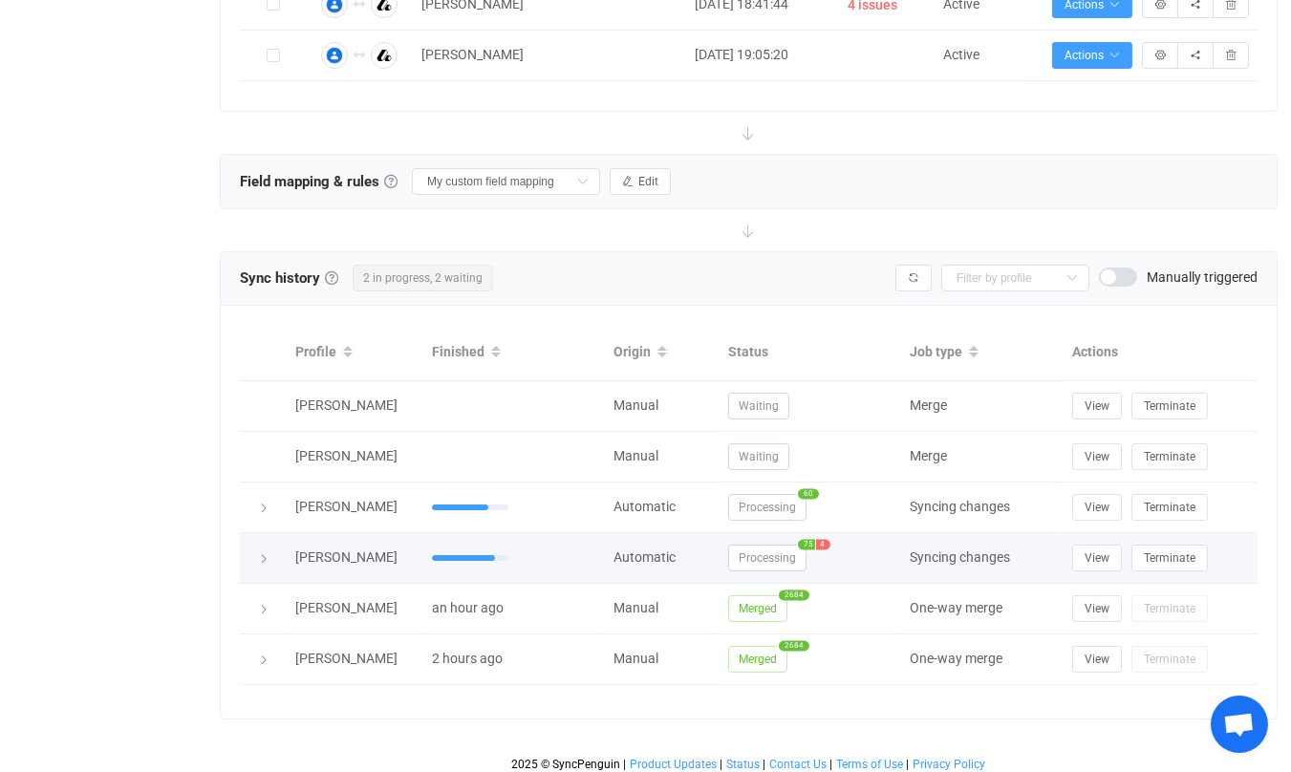
click at [270, 550] on div at bounding box center [262, 558] width 27 height 19
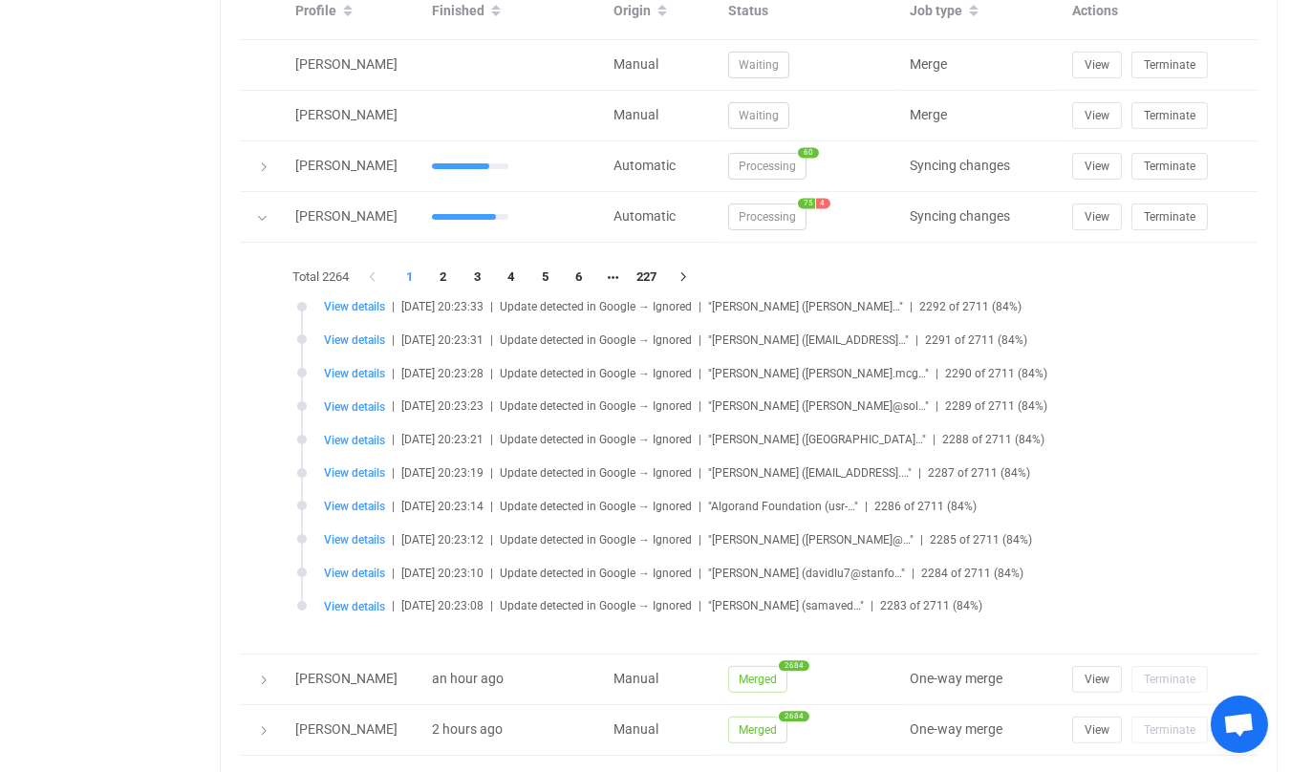
scroll to position [838, 0]
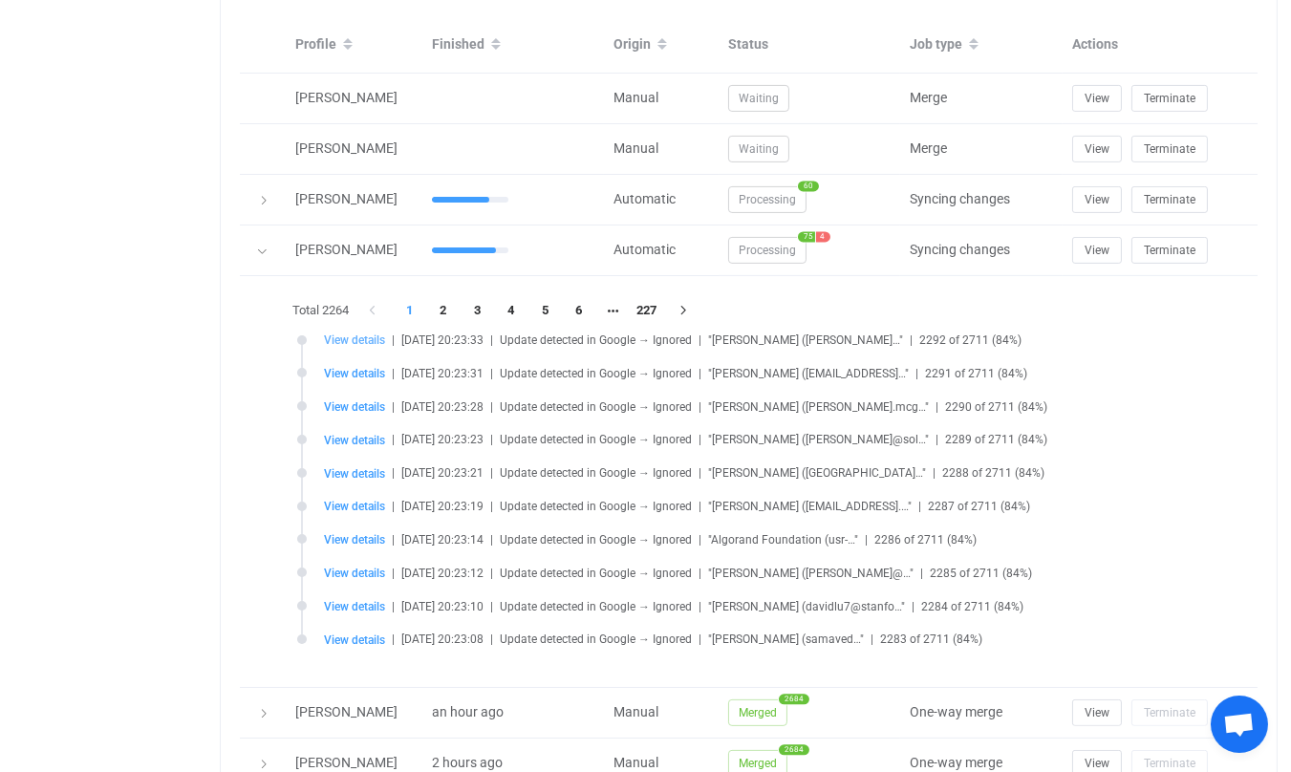
click at [371, 334] on span "View details" at bounding box center [354, 340] width 61 height 13
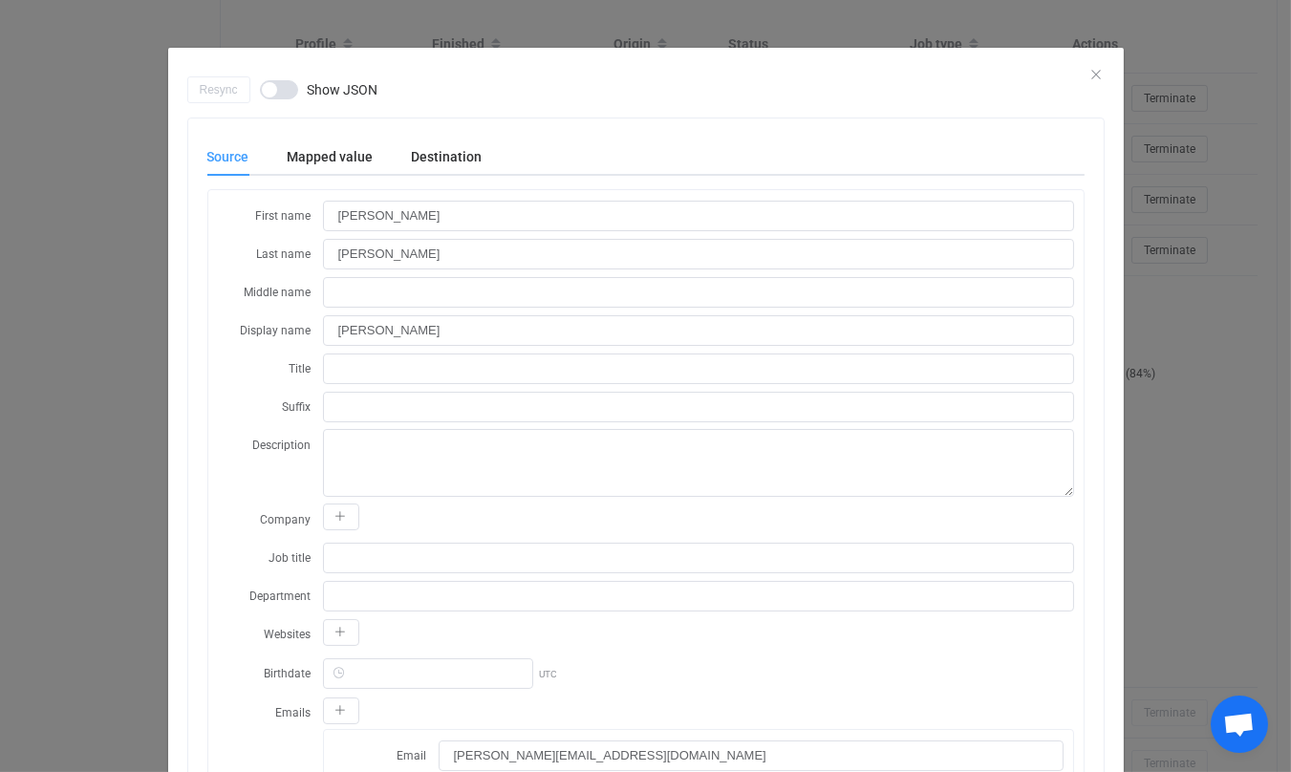
click at [1104, 76] on div "Resync Show JSON" at bounding box center [646, 89] width 918 height 27
click at [1096, 74] on icon "Close" at bounding box center [1097, 74] width 15 height 15
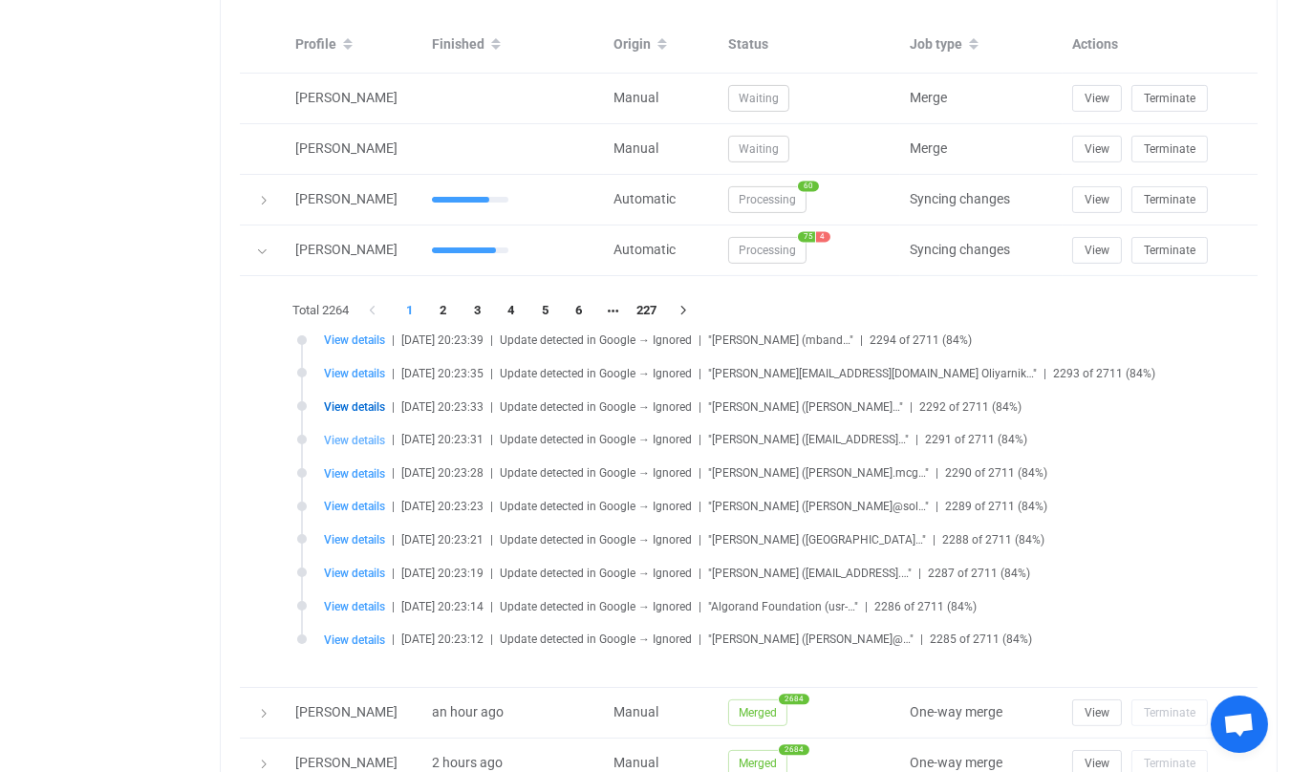
click at [358, 434] on span "View details" at bounding box center [354, 440] width 61 height 13
type input "Jay"
type input "Yu"
type input "Jay Yu"
type input "jyu01@stanford.edu"
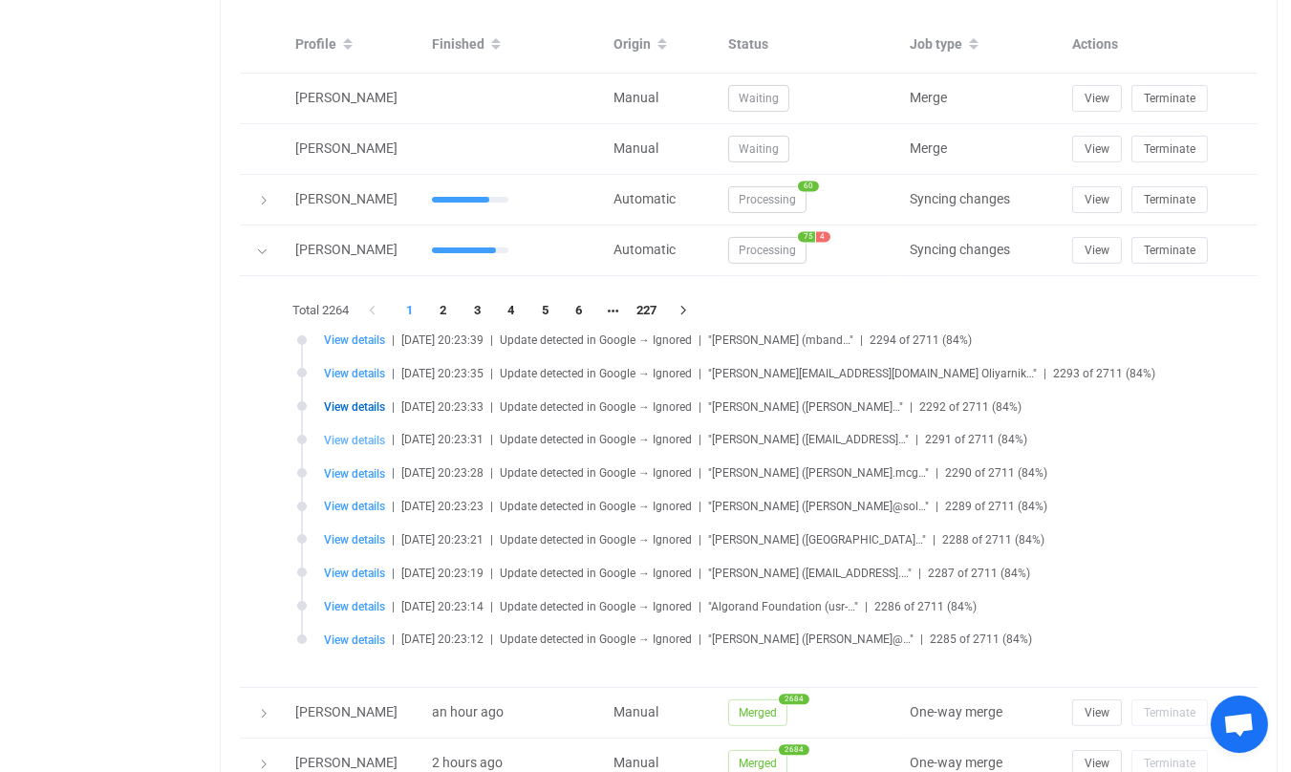
type input "people/c721873630632339246"
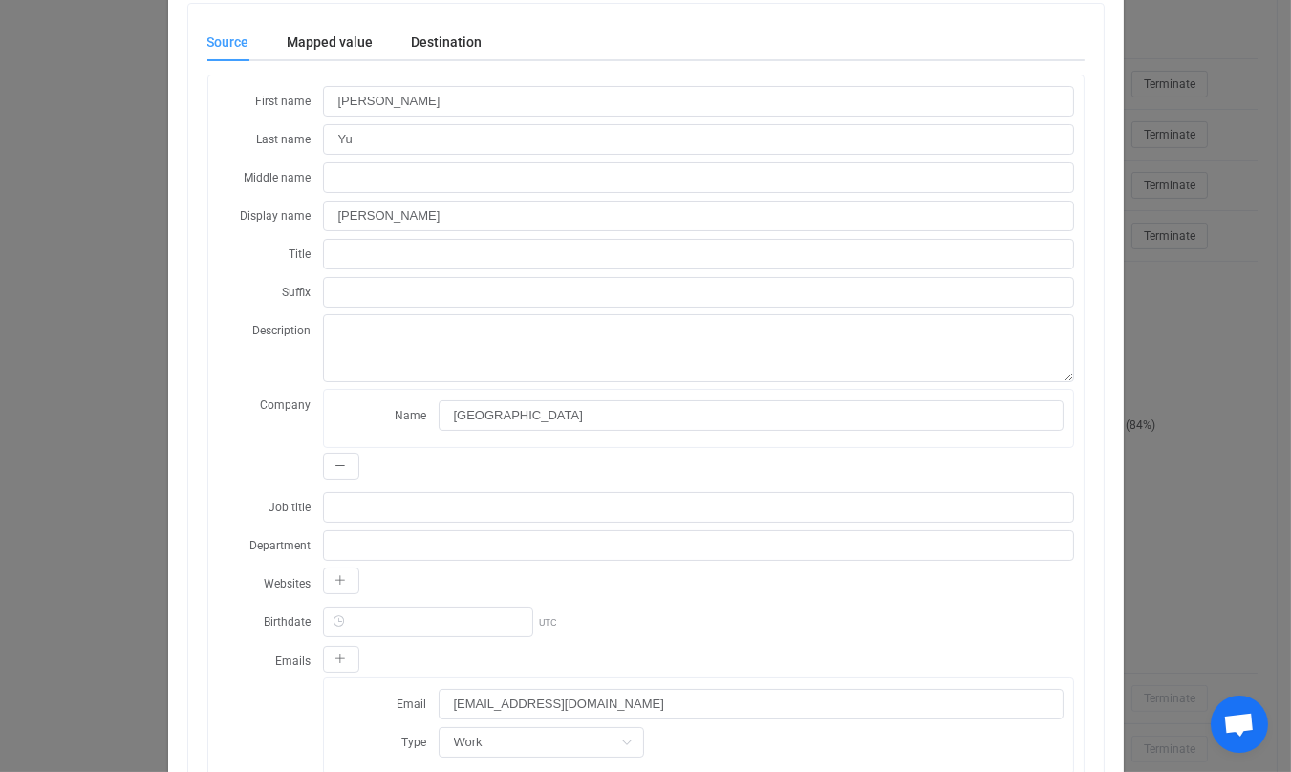
scroll to position [0, 0]
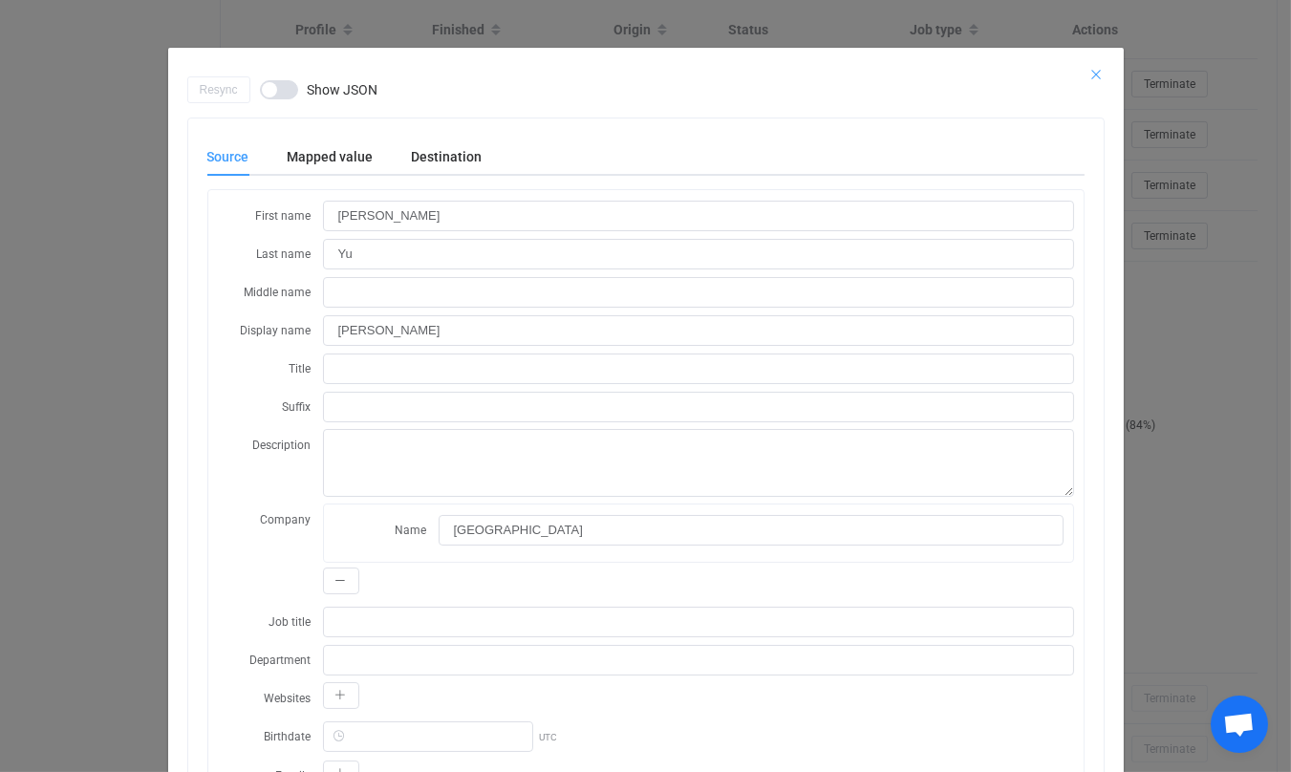
click at [1098, 71] on icon "Close" at bounding box center [1097, 74] width 15 height 15
